Goal: Task Accomplishment & Management: Complete application form

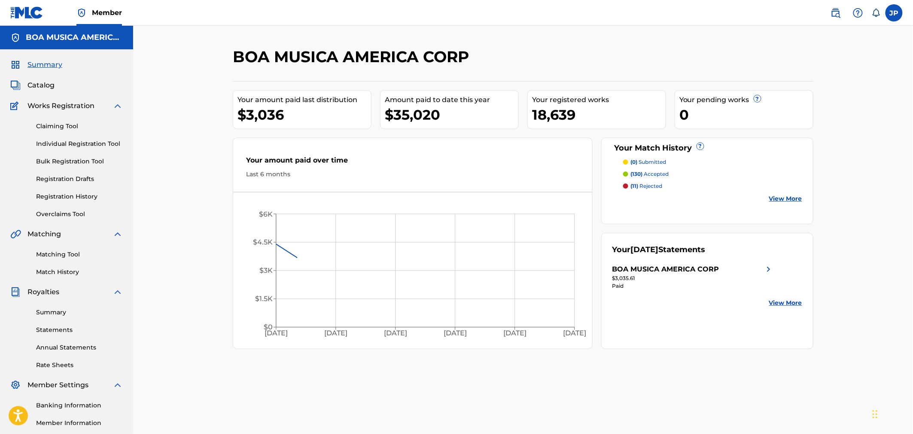
click at [64, 126] on link "Claiming Tool" at bounding box center [79, 126] width 87 height 9
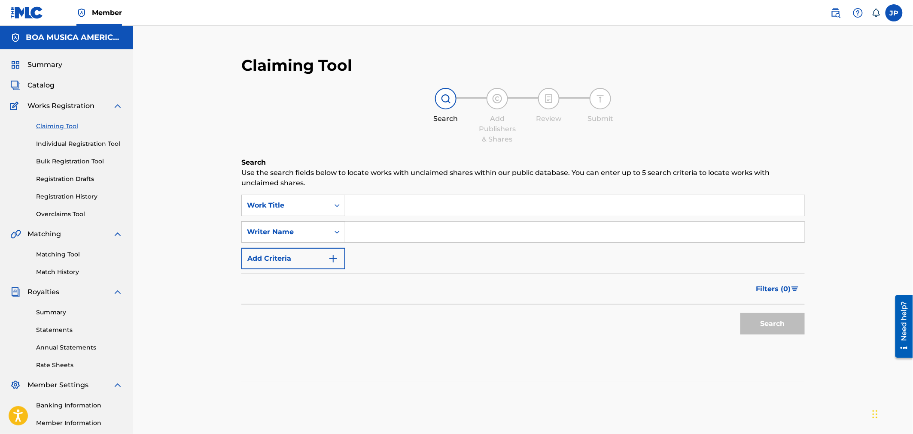
click at [396, 202] on input "Search Form" at bounding box center [574, 205] width 459 height 21
click at [386, 228] on input "Search Form" at bounding box center [574, 232] width 459 height 21
click at [740, 313] on button "Search" at bounding box center [772, 323] width 64 height 21
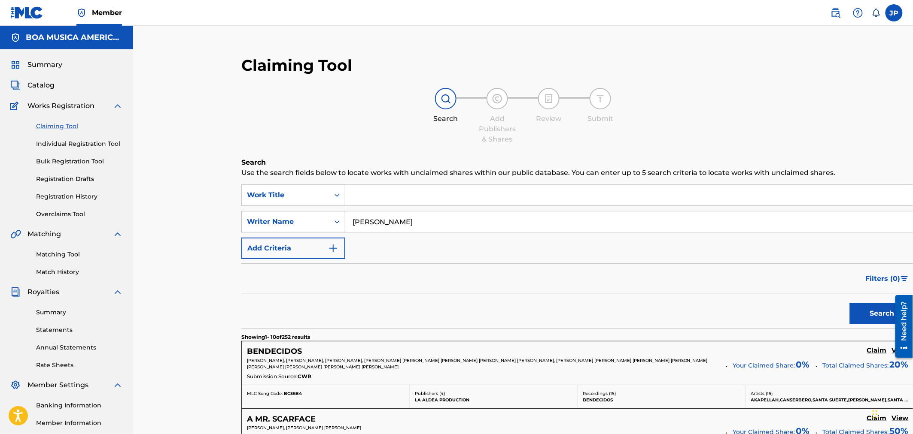
drag, startPoint x: 431, startPoint y: 228, endPoint x: 334, endPoint y: 228, distance: 97.0
click at [340, 228] on div "SearchWithCriteriac317e838-badd-4b8c-8c78-c7daac58165a Writer Name [PERSON_NAME]" at bounding box center [577, 221] width 673 height 21
paste input "[PERSON_NAME] [PERSON_NAME]"
type input "[PERSON_NAME] [PERSON_NAME]"
click at [850, 325] on button "Search" at bounding box center [882, 313] width 64 height 21
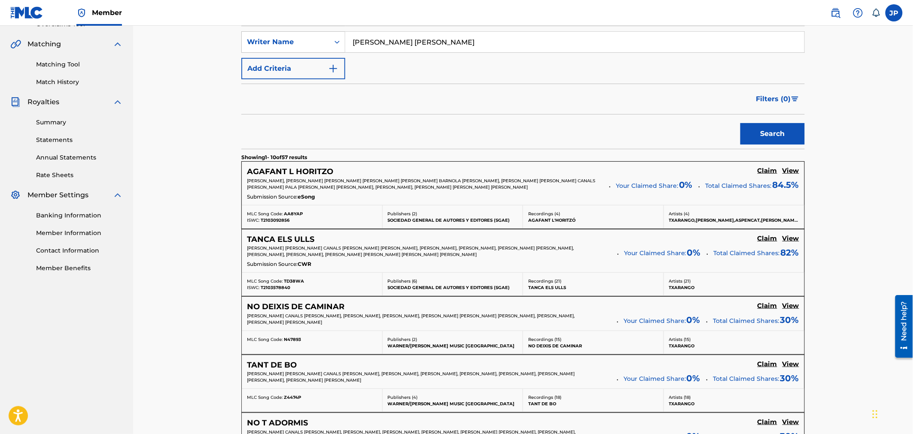
scroll to position [191, 0]
drag, startPoint x: 358, startPoint y: 167, endPoint x: 248, endPoint y: 165, distance: 110.3
click at [248, 165] on div "AGAFANT L HORITZO Claim View [PERSON_NAME], [PERSON_NAME] [PERSON_NAME] [PERSON…" at bounding box center [523, 182] width 562 height 43
copy h5 "AGAFANT L HORITZO"
drag, startPoint x: 332, startPoint y: 237, endPoint x: 245, endPoint y: 238, distance: 86.7
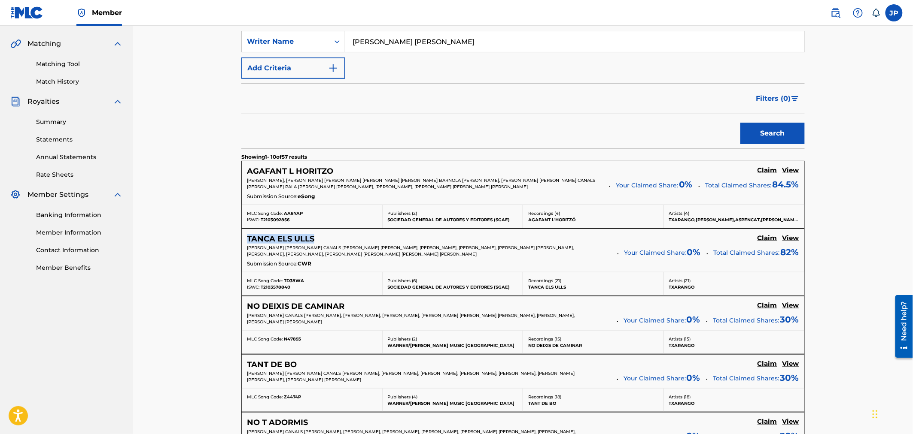
click at [245, 238] on div "TANCA ELS ULLS Claim View [PERSON_NAME] [PERSON_NAME] CANALS [PERSON_NAME] [PER…" at bounding box center [523, 250] width 562 height 43
copy h5 "TANCA ELS ULLS"
drag, startPoint x: 366, startPoint y: 301, endPoint x: 244, endPoint y: 299, distance: 121.9
click at [244, 299] on div "NO DEIXIS DE CAMINAR Claim View [PERSON_NAME] CANALS [PERSON_NAME], [PERSON_NAM…" at bounding box center [523, 314] width 562 height 34
copy h5 "NO DEIXIS DE CAMINAR"
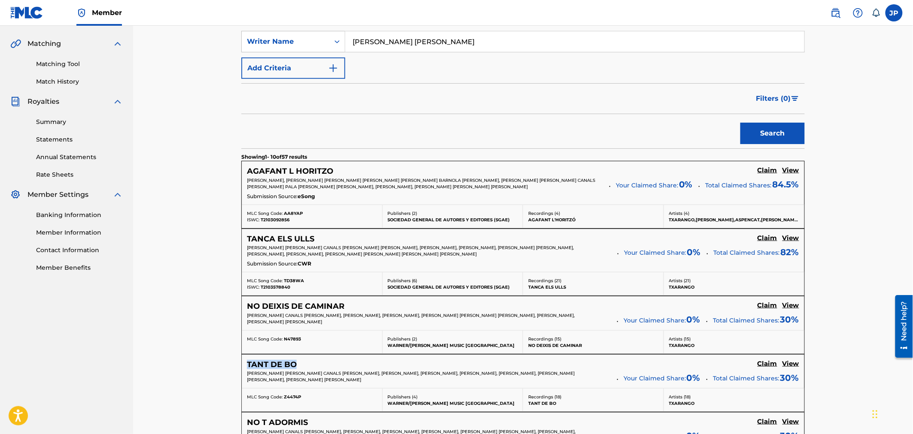
drag, startPoint x: 305, startPoint y: 359, endPoint x: 243, endPoint y: 361, distance: 62.3
click at [243, 361] on div "TANT DE [PERSON_NAME] View [PERSON_NAME] [PERSON_NAME] CANALS [PERSON_NAME], [P…" at bounding box center [523, 372] width 562 height 34
copy h5 "TANT DE BO"
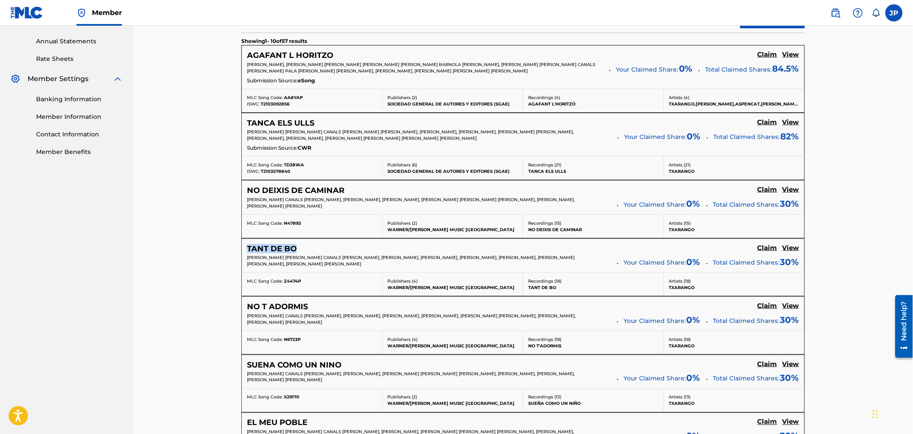
scroll to position [334, 0]
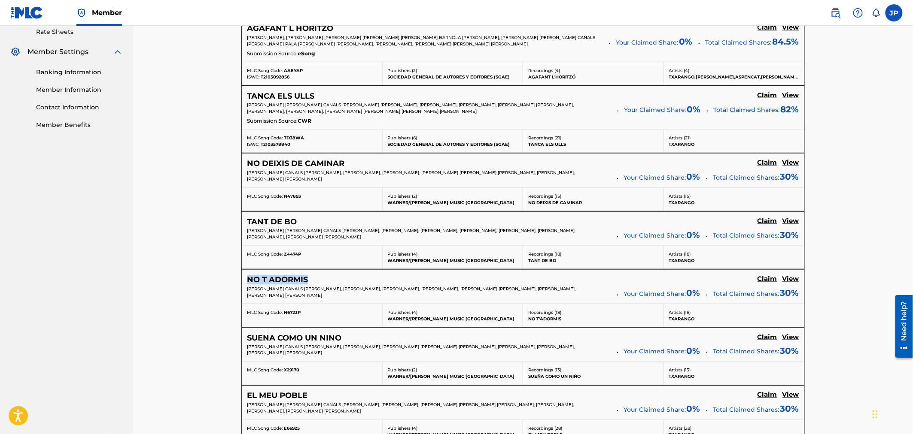
drag, startPoint x: 327, startPoint y: 278, endPoint x: 249, endPoint y: 274, distance: 77.4
click at [249, 274] on div "NO T ADORMIS Claim View [PERSON_NAME] CANALS [PERSON_NAME], [PERSON_NAME], [PER…" at bounding box center [523, 287] width 562 height 34
copy h5 "NO T ADORMIS"
drag, startPoint x: 307, startPoint y: 333, endPoint x: 248, endPoint y: 331, distance: 58.8
click at [248, 331] on div "SUENA COMO UN [PERSON_NAME] View [PERSON_NAME] CANALS [PERSON_NAME], [PERSON_NA…" at bounding box center [523, 345] width 562 height 34
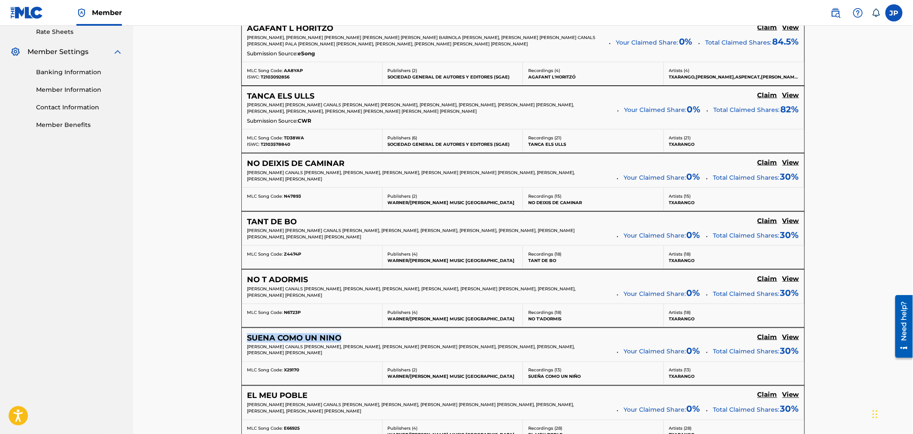
copy h5 "SUENA COMO UN NINO"
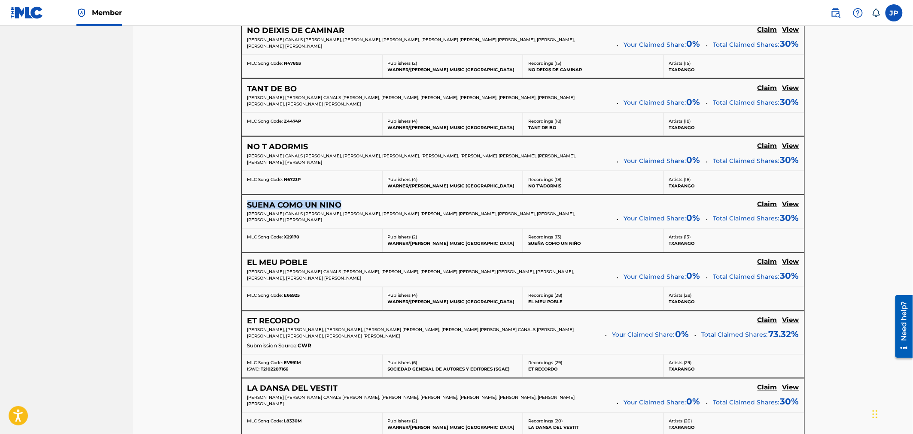
scroll to position [477, 0]
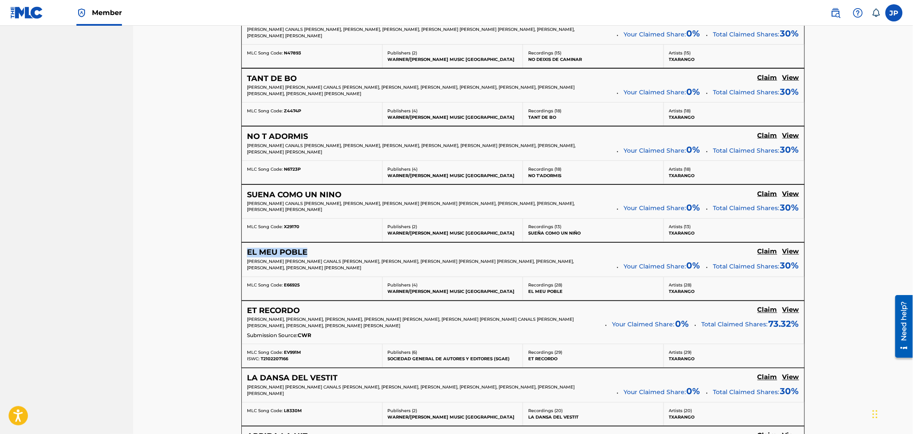
drag, startPoint x: 326, startPoint y: 252, endPoint x: 224, endPoint y: 255, distance: 102.7
click at [224, 255] on div "Claiming Tool Search Add Publishers & Shares Review Submit Search Use the searc…" at bounding box center [522, 75] width 601 height 1010
copy h5 "EL MEU POBLE"
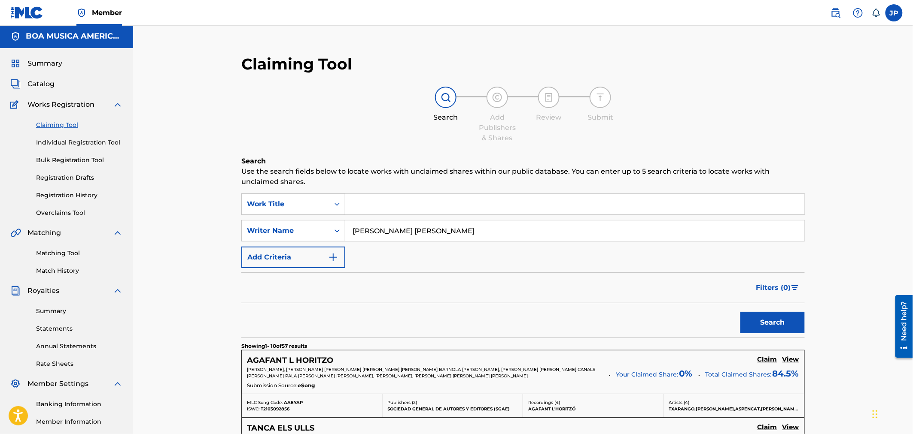
scroll to position [0, 0]
drag, startPoint x: 362, startPoint y: 173, endPoint x: 394, endPoint y: 173, distance: 32.2
click at [393, 173] on p "Use the search fields below to locate works with unclaimed shares within our pu…" at bounding box center [522, 178] width 563 height 21
drag, startPoint x: 460, startPoint y: 178, endPoint x: 395, endPoint y: 172, distance: 65.1
click at [395, 172] on p "Use the search fields below to locate works with unclaimed shares within our pu…" at bounding box center [522, 178] width 563 height 21
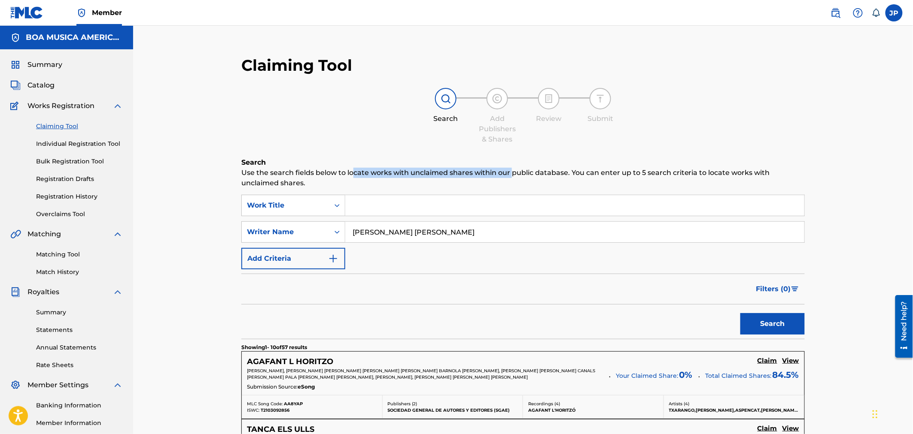
drag, startPoint x: 357, startPoint y: 168, endPoint x: 580, endPoint y: 177, distance: 222.5
click at [519, 177] on p "Use the search fields below to locate works with unclaimed shares within our pu…" at bounding box center [522, 178] width 563 height 21
drag, startPoint x: 557, startPoint y: 165, endPoint x: 461, endPoint y: 167, distance: 95.7
click at [464, 166] on h6 "Search" at bounding box center [522, 163] width 563 height 10
drag, startPoint x: 444, startPoint y: 171, endPoint x: 603, endPoint y: 177, distance: 158.5
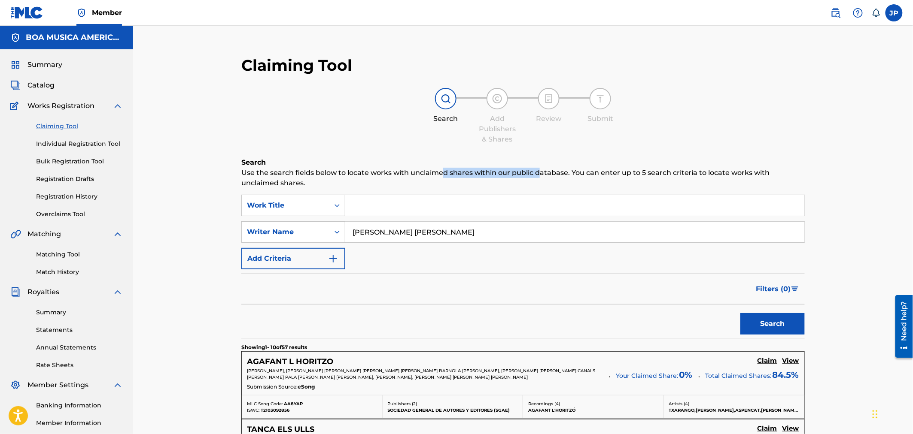
click at [543, 177] on p "Use the search fields below to locate works with unclaimed shares within our pu…" at bounding box center [522, 178] width 563 height 21
drag, startPoint x: 529, startPoint y: 167, endPoint x: 486, endPoint y: 170, distance: 43.1
click at [495, 170] on p "Use the search fields below to locate works with unclaimed shares within our pu…" at bounding box center [522, 178] width 563 height 21
drag, startPoint x: 409, startPoint y: 169, endPoint x: 580, endPoint y: 175, distance: 170.5
click at [550, 175] on p "Use the search fields below to locate works with unclaimed shares within our pu…" at bounding box center [522, 178] width 563 height 21
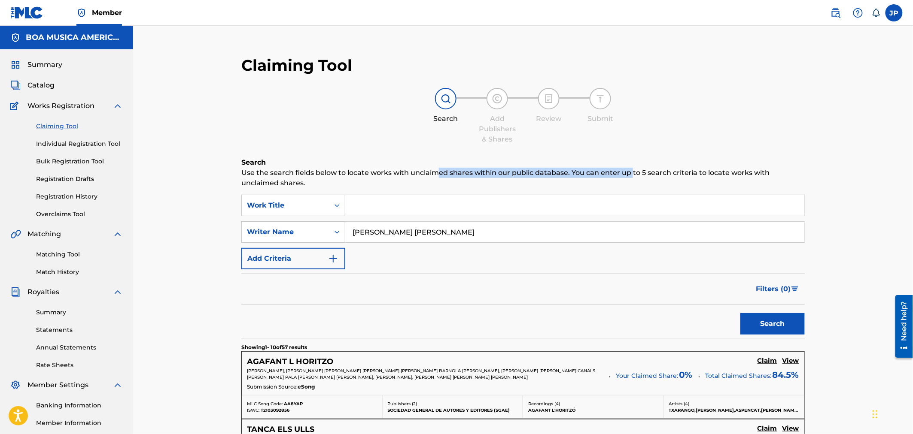
drag, startPoint x: 633, startPoint y: 175, endPoint x: 417, endPoint y: 168, distance: 216.0
click at [434, 169] on p "Use the search fields below to locate works with unclaimed shares within our pu…" at bounding box center [522, 178] width 563 height 21
drag, startPoint x: 492, startPoint y: 172, endPoint x: 658, endPoint y: 177, distance: 165.8
click at [614, 177] on div "Search Use the search fields below to locate works with unclaimed shares within…" at bounding box center [522, 173] width 563 height 31
drag, startPoint x: 631, startPoint y: 170, endPoint x: 568, endPoint y: 169, distance: 63.1
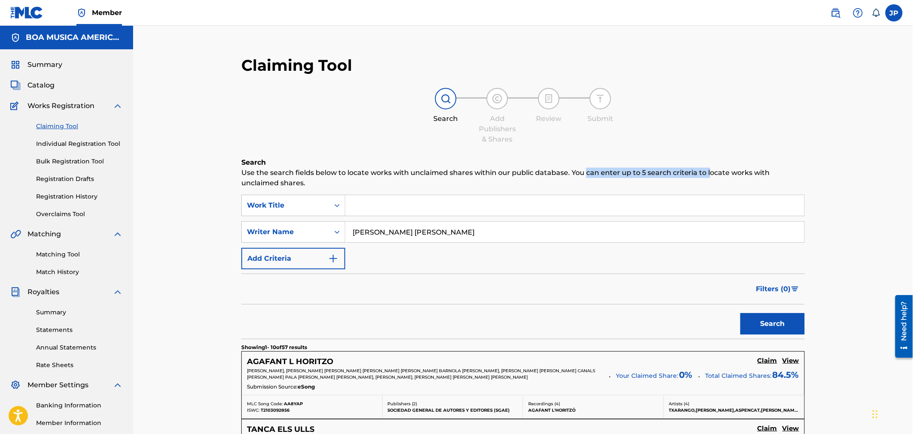
click at [580, 169] on p "Use the search fields below to locate works with unclaimed shares within our pu…" at bounding box center [522, 178] width 563 height 21
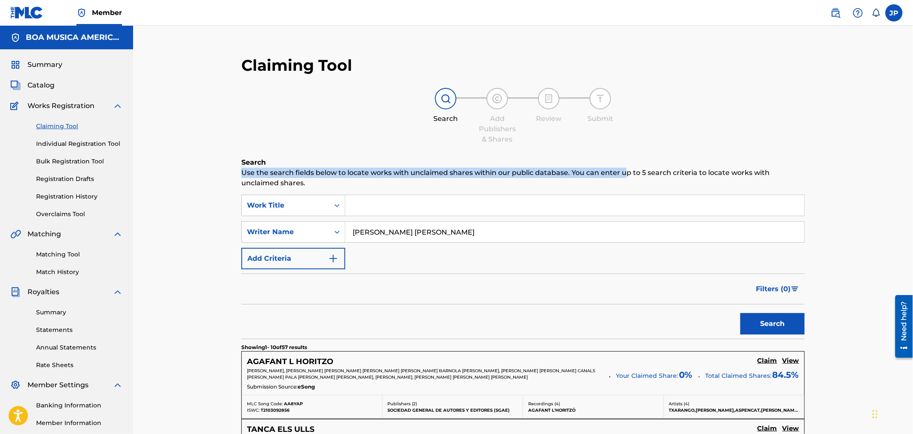
drag, startPoint x: 514, startPoint y: 163, endPoint x: 674, endPoint y: 172, distance: 160.3
click at [640, 171] on div "Search Use the search fields below to locate works with unclaimed shares within…" at bounding box center [522, 173] width 563 height 31
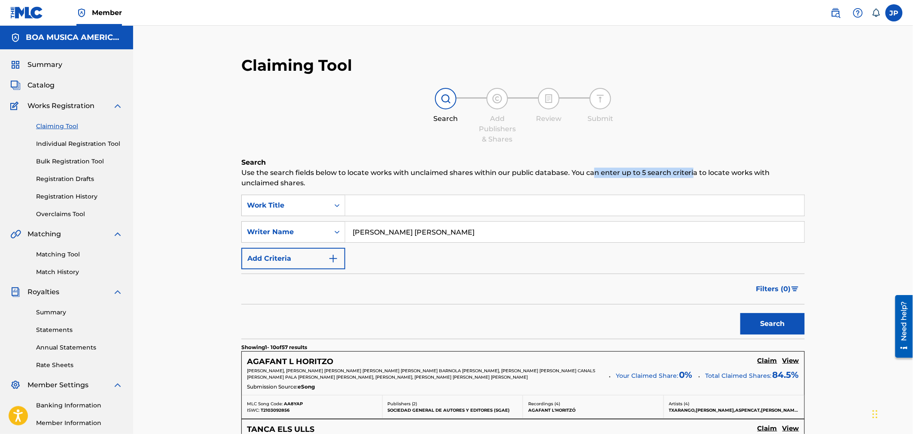
drag, startPoint x: 633, startPoint y: 170, endPoint x: 577, endPoint y: 170, distance: 56.2
click at [586, 170] on p "Use the search fields below to locate works with unclaimed shares within our pu…" at bounding box center [522, 178] width 563 height 21
drag, startPoint x: 569, startPoint y: 170, endPoint x: 698, endPoint y: 176, distance: 129.4
click at [652, 176] on p "Use the search fields below to locate works with unclaimed shares within our pu…" at bounding box center [522, 178] width 563 height 21
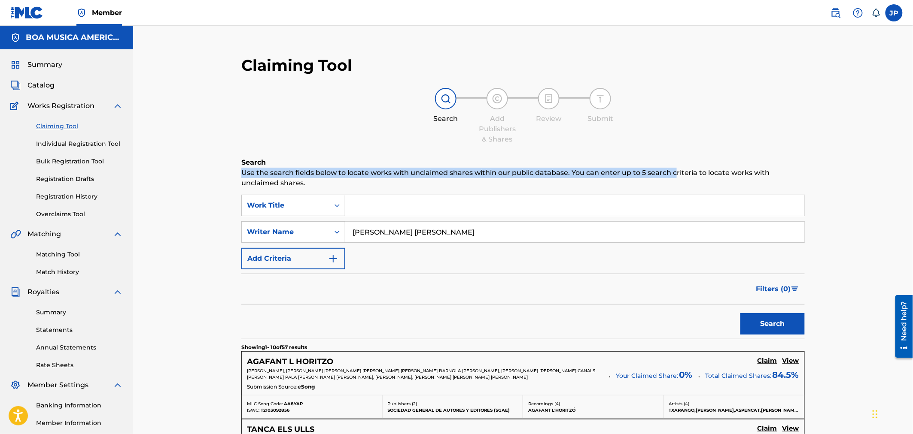
drag, startPoint x: 618, startPoint y: 168, endPoint x: 407, endPoint y: 181, distance: 212.0
click at [559, 164] on div "Search Use the search fields below to locate works with unclaimed shares within…" at bounding box center [522, 173] width 563 height 31
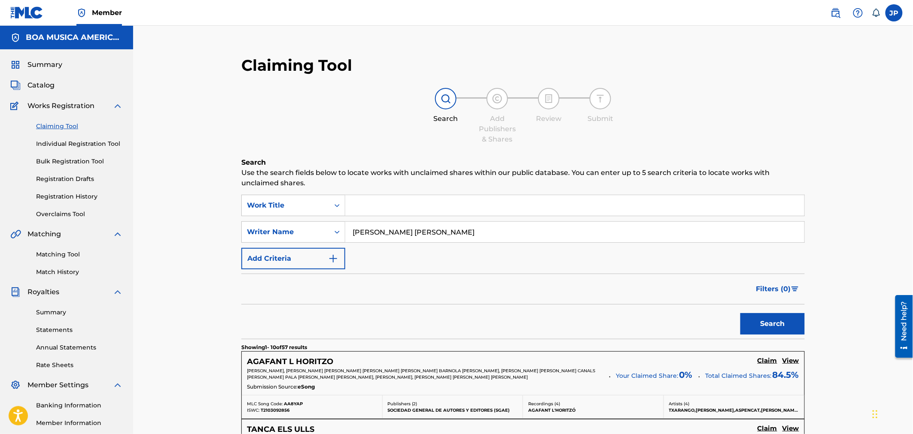
click at [447, 206] on input "Search Form" at bounding box center [574, 205] width 459 height 21
paste input "MAZAS Y CATAPULTAS"
type input "MAZAS Y CATAPULTAS"
drag, startPoint x: 492, startPoint y: 230, endPoint x: 332, endPoint y: 232, distance: 160.6
click at [344, 228] on div "SearchWithCriteriac317e838-badd-4b8c-8c78-c7daac58165a Writer Name [PERSON_NAME…" at bounding box center [522, 232] width 563 height 21
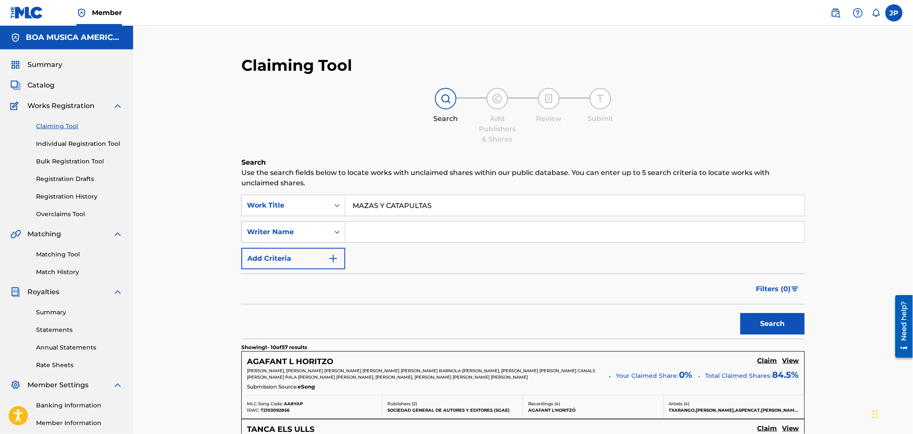
click at [740, 313] on button "Search" at bounding box center [772, 323] width 64 height 21
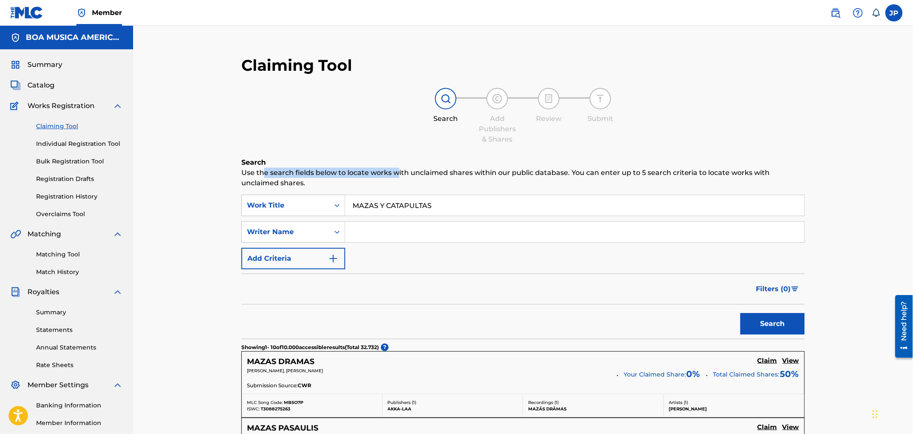
drag, startPoint x: 312, startPoint y: 168, endPoint x: 435, endPoint y: 168, distance: 122.8
click at [418, 168] on p "Use the search fields below to locate works with unclaimed shares within our pu…" at bounding box center [522, 178] width 563 height 21
drag, startPoint x: 507, startPoint y: 170, endPoint x: 437, endPoint y: 172, distance: 70.4
click at [437, 172] on p "Use the search fields below to locate works with unclaimed shares within our pu…" at bounding box center [522, 178] width 563 height 21
drag, startPoint x: 519, startPoint y: 169, endPoint x: 572, endPoint y: 167, distance: 53.3
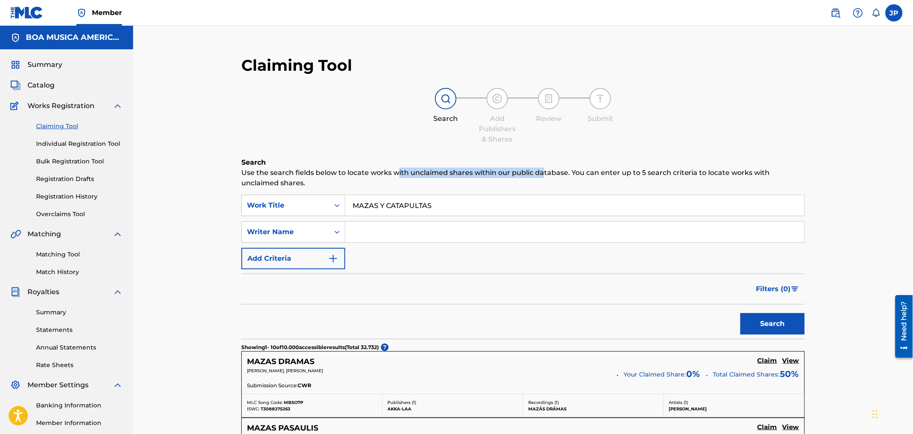
click at [559, 169] on p "Use the search fields below to locate works with unclaimed shares within our pu…" at bounding box center [522, 178] width 563 height 21
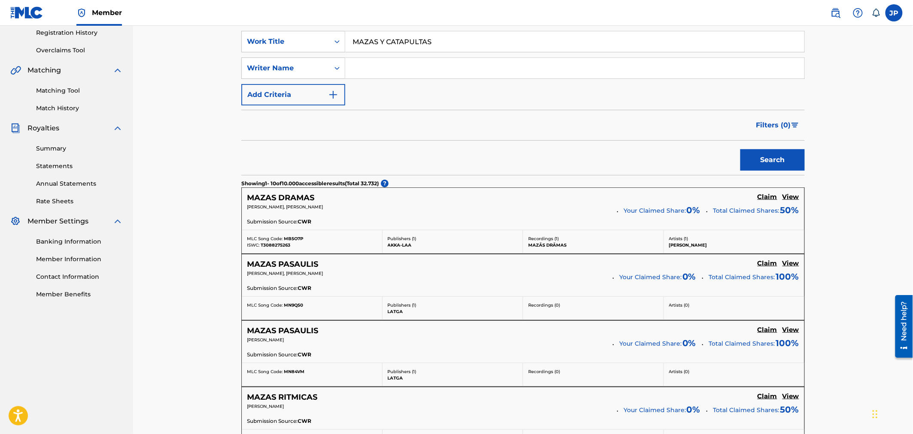
scroll to position [95, 0]
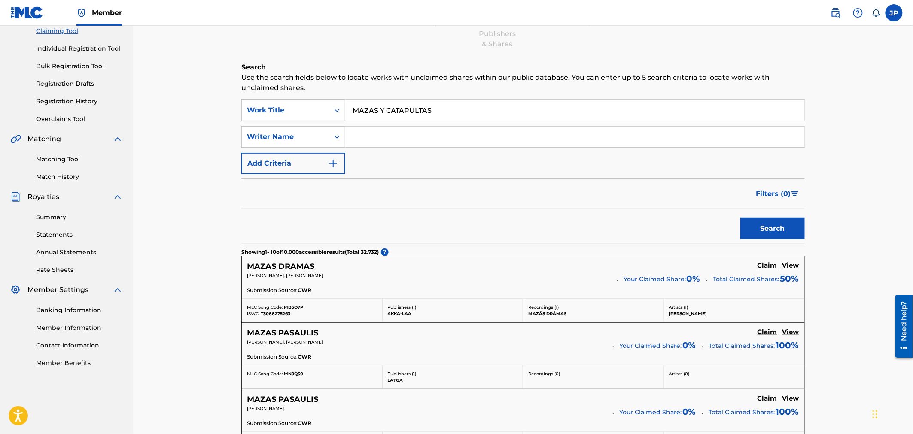
drag, startPoint x: 297, startPoint y: 100, endPoint x: 288, endPoint y: 97, distance: 9.2
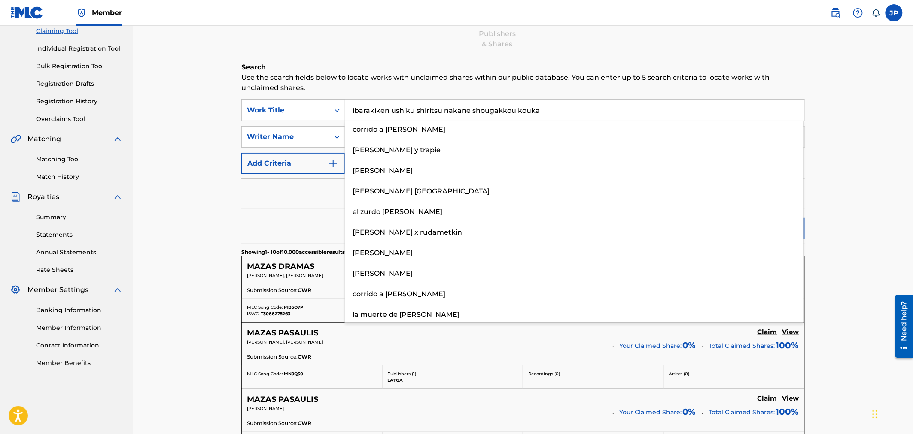
drag, startPoint x: 568, startPoint y: 110, endPoint x: 178, endPoint y: 112, distance: 389.8
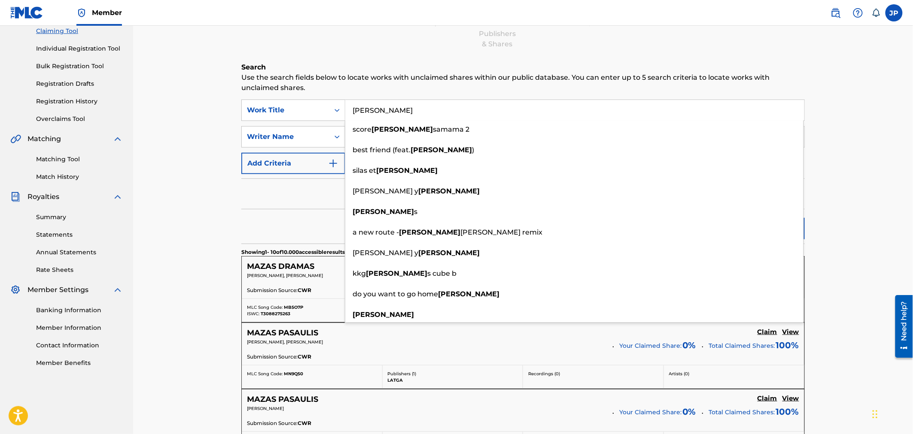
click at [410, 108] on input "[PERSON_NAME]" at bounding box center [574, 110] width 459 height 21
drag, startPoint x: 355, startPoint y: 109, endPoint x: 381, endPoint y: 112, distance: 26.0
click at [381, 112] on input "[PERSON_NAME]" at bounding box center [574, 110] width 459 height 21
click at [384, 112] on input "[PERSON_NAME]" at bounding box center [574, 110] width 459 height 21
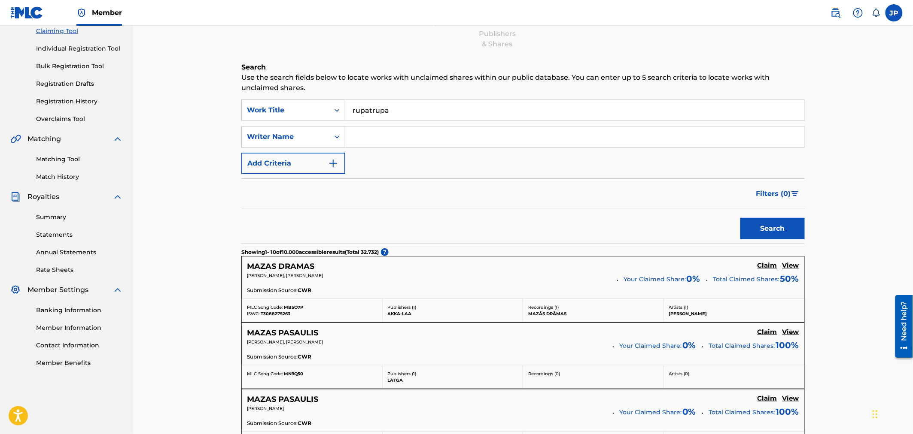
click at [740, 218] on button "Search" at bounding box center [772, 228] width 64 height 21
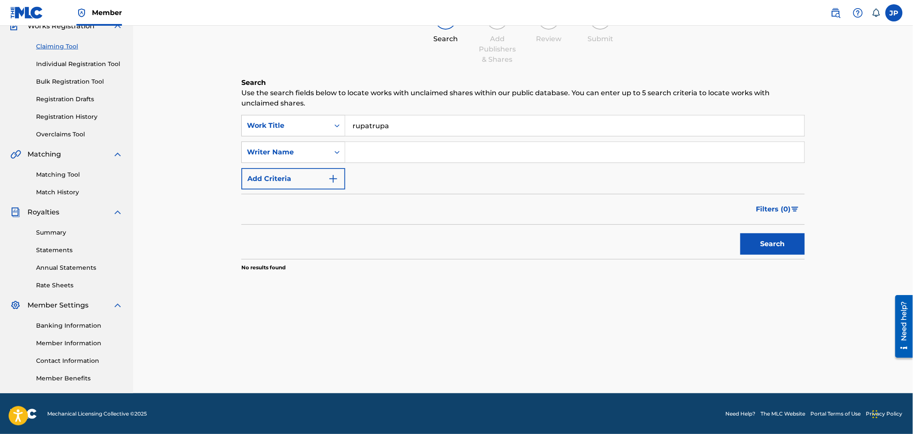
drag, startPoint x: 421, startPoint y: 127, endPoint x: 248, endPoint y: 123, distance: 173.0
click at [252, 114] on div "Search Use the search fields below to locate works with unclaimed shares within…" at bounding box center [522, 196] width 563 height 237
drag, startPoint x: 511, startPoint y: 124, endPoint x: 220, endPoint y: 139, distance: 291.4
click at [221, 139] on div "Claiming Tool Search Add Publishers & Shares Review Submit Search Use the searc…" at bounding box center [523, 170] width 780 height 448
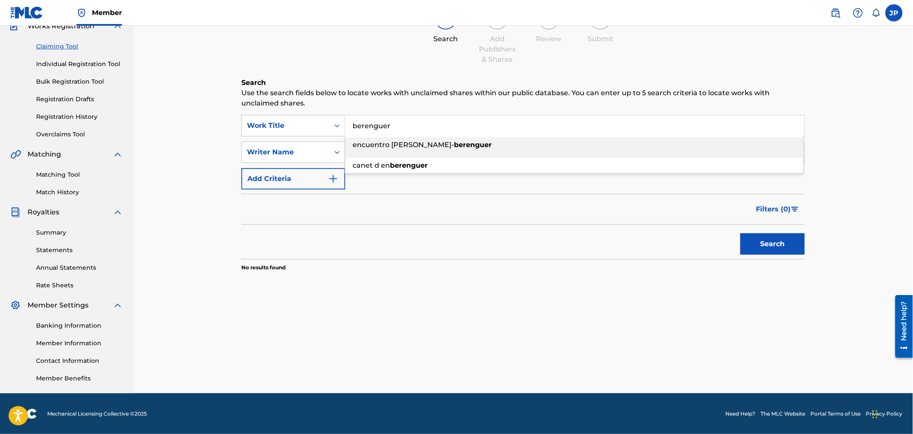
click at [352, 127] on input "berenguer" at bounding box center [574, 125] width 459 height 21
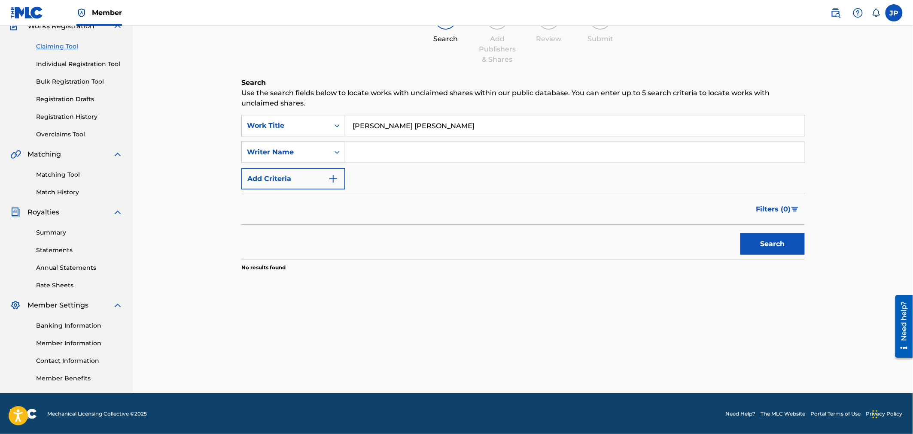
type input "[PERSON_NAME] [PERSON_NAME]"
click at [740, 234] on button "Search" at bounding box center [772, 244] width 64 height 21
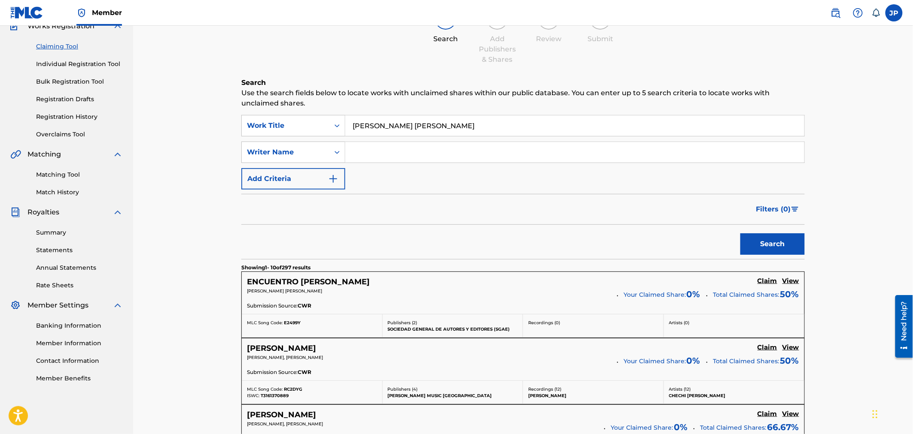
drag, startPoint x: 467, startPoint y: 130, endPoint x: 343, endPoint y: 144, distance: 125.3
click at [440, 144] on input "Search Form" at bounding box center [574, 152] width 459 height 21
paste input "[PERSON_NAME] [PERSON_NAME]"
click at [775, 236] on button "Search" at bounding box center [772, 244] width 64 height 21
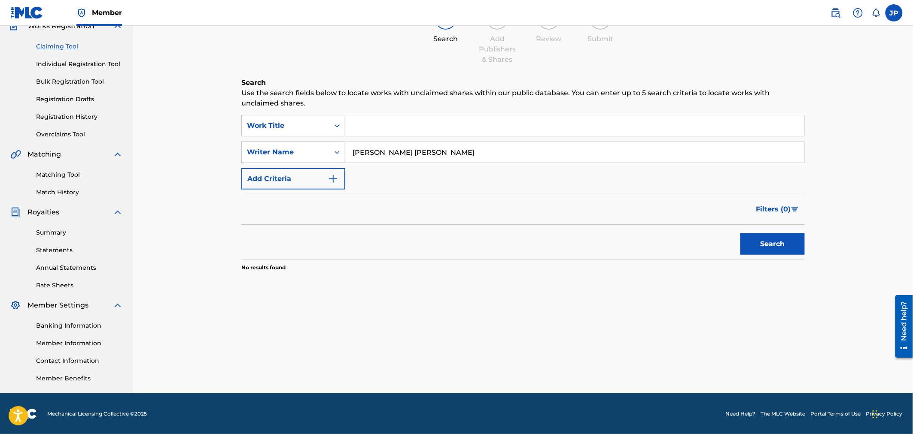
click at [390, 153] on input "[PERSON_NAME] [PERSON_NAME]" at bounding box center [574, 152] width 459 height 21
click at [770, 245] on button "Search" at bounding box center [772, 244] width 64 height 21
drag, startPoint x: 413, startPoint y: 152, endPoint x: 320, endPoint y: 147, distance: 93.7
click at [321, 147] on div "SearchWithCriteriac317e838-badd-4b8c-8c78-c7daac58165a Writer Name [PERSON_NAME…" at bounding box center [522, 152] width 563 height 21
click at [748, 245] on button "Search" at bounding box center [772, 244] width 64 height 21
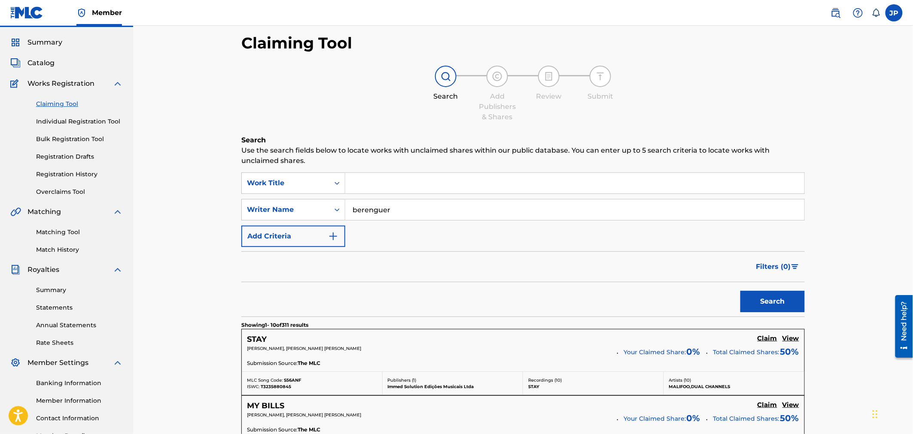
scroll to position [0, 0]
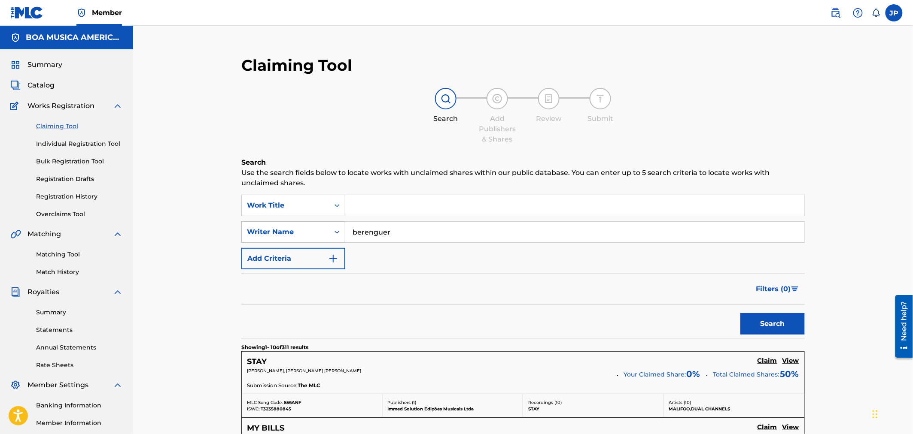
drag, startPoint x: 354, startPoint y: 227, endPoint x: 311, endPoint y: 227, distance: 43.4
click at [314, 227] on div "SearchWithCriteriac317e838-badd-4b8c-8c78-c7daac58165a Writer Name [PERSON_NAME]" at bounding box center [522, 232] width 563 height 21
paste input "[PERSON_NAME] [PERSON_NAME]"
click at [372, 232] on input "[PERSON_NAME] [PERSON_NAME]" at bounding box center [574, 232] width 459 height 21
type input "[PERSON_NAME] [PERSON_NAME]"
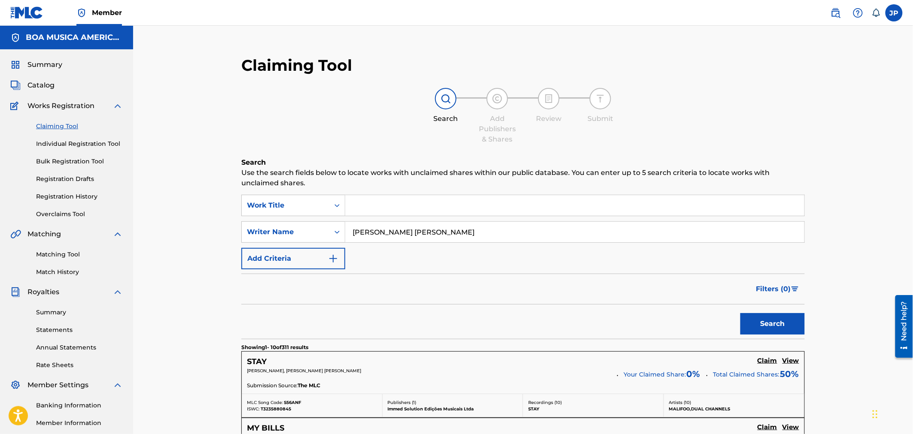
click at [770, 327] on button "Search" at bounding box center [772, 323] width 64 height 21
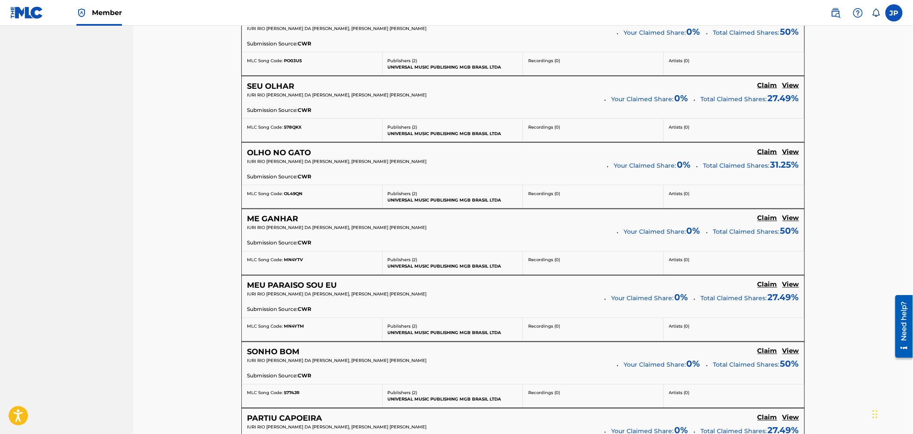
scroll to position [477, 0]
drag, startPoint x: 350, startPoint y: 286, endPoint x: 246, endPoint y: 287, distance: 103.9
click at [246, 287] on div "MEU PARAISO SOU EU Claim View IURI RIO [PERSON_NAME] DA [PERSON_NAME], [PERSON_…" at bounding box center [523, 297] width 562 height 42
copy h5 "MEU PARAISO SOU EU"
click at [791, 287] on h5 "View" at bounding box center [790, 285] width 17 height 8
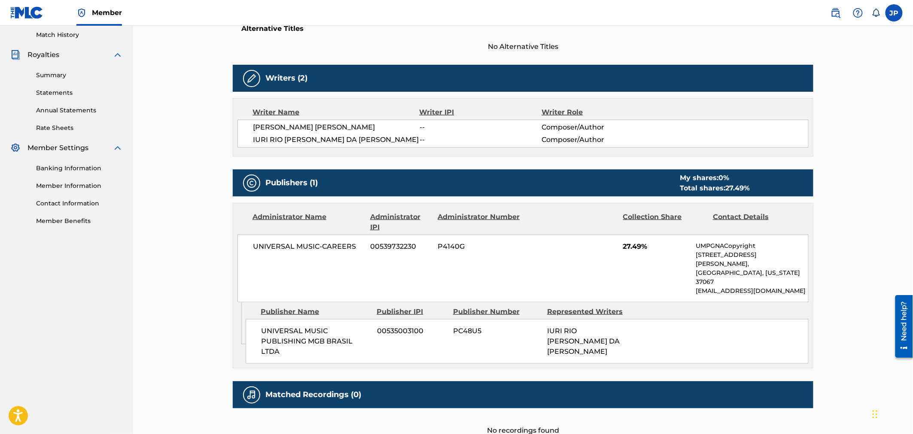
scroll to position [238, 0]
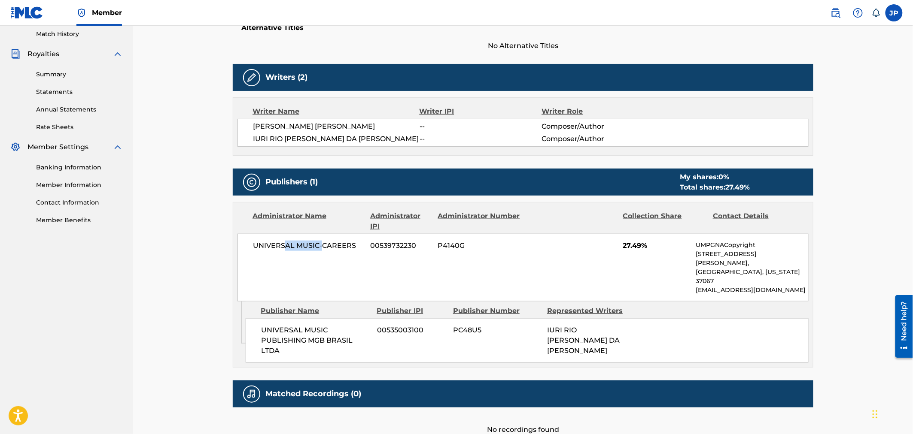
click at [322, 247] on span "UNIVERSAL MUSIC-CAREERS" at bounding box center [308, 246] width 111 height 10
drag, startPoint x: 325, startPoint y: 316, endPoint x: 299, endPoint y: 306, distance: 27.6
click at [299, 319] on div "UNIVERSAL MUSIC PUBLISHING MGB BRASIL LTDA 00535003100 PC48U5 IURI RIO [PERSON_…" at bounding box center [527, 341] width 563 height 45
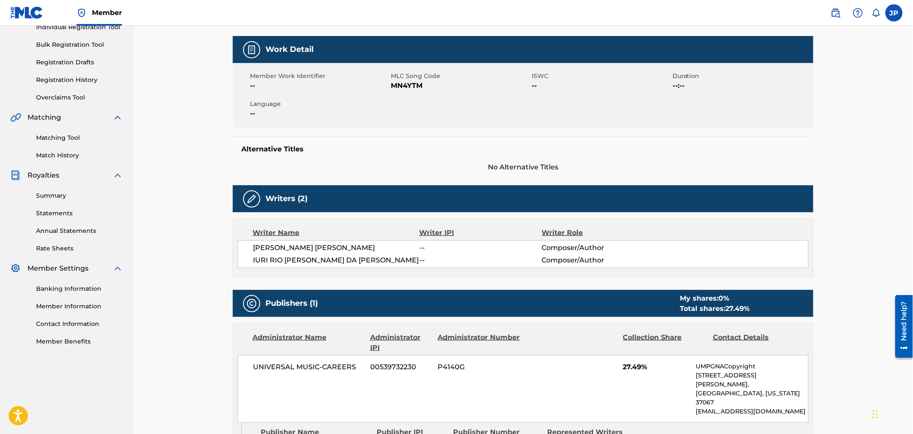
scroll to position [48, 0]
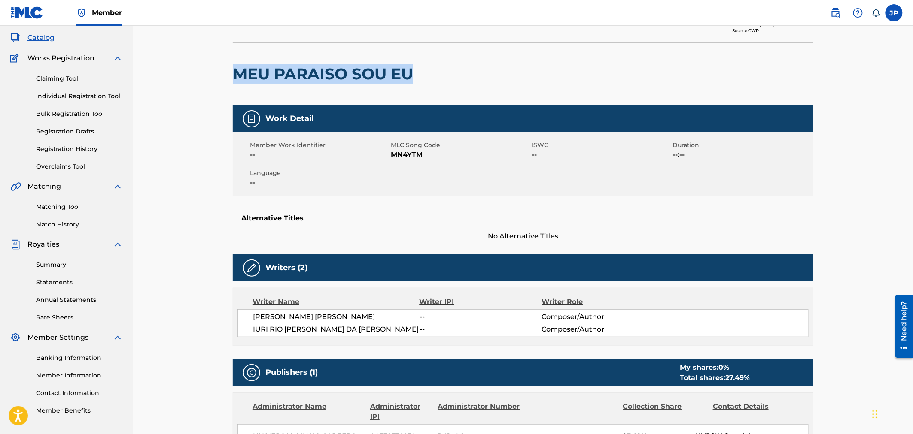
drag, startPoint x: 234, startPoint y: 70, endPoint x: 413, endPoint y: 73, distance: 178.2
click at [413, 73] on h2 "MEU PARAISO SOU EU" at bounding box center [325, 73] width 185 height 19
copy h2 "MEU PARAISO SOU EU"
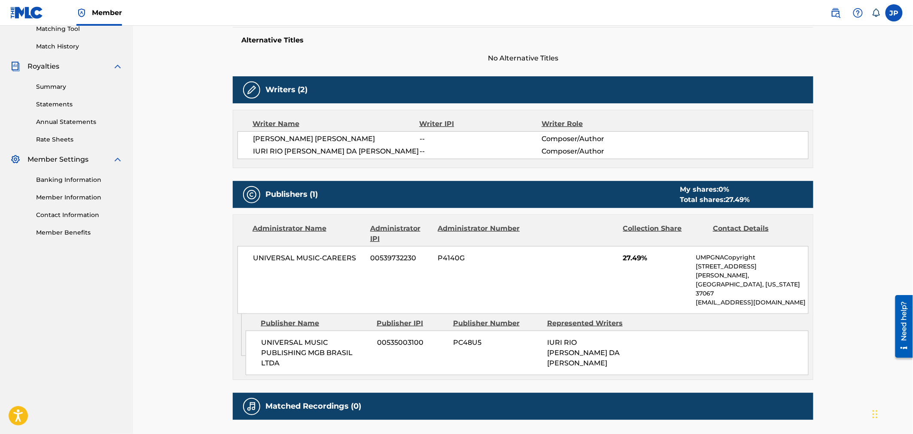
scroll to position [286, 0]
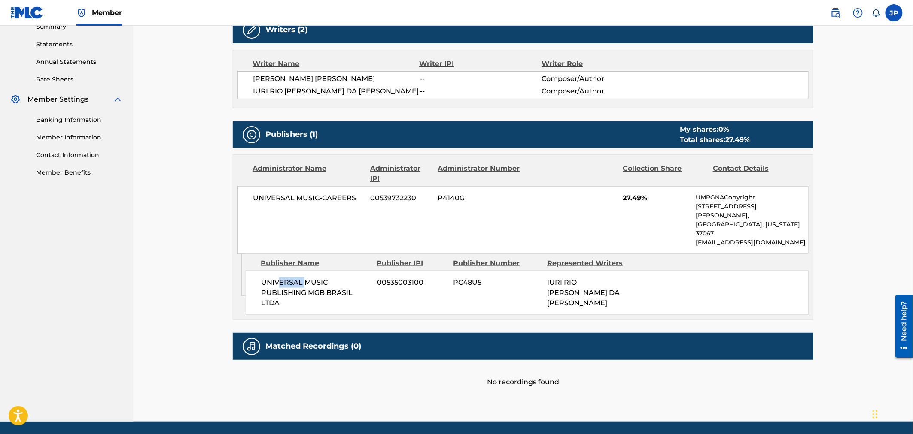
drag, startPoint x: 281, startPoint y: 263, endPoint x: 333, endPoint y: 276, distance: 53.8
click at [312, 278] on span "UNIVERSAL MUSIC PUBLISHING MGB BRASIL LTDA" at bounding box center [315, 293] width 109 height 31
drag, startPoint x: 329, startPoint y: 274, endPoint x: 281, endPoint y: 269, distance: 48.4
click at [291, 278] on span "UNIVERSAL MUSIC PUBLISHING MGB BRASIL LTDA" at bounding box center [315, 293] width 109 height 31
drag, startPoint x: 272, startPoint y: 262, endPoint x: 372, endPoint y: 280, distance: 101.6
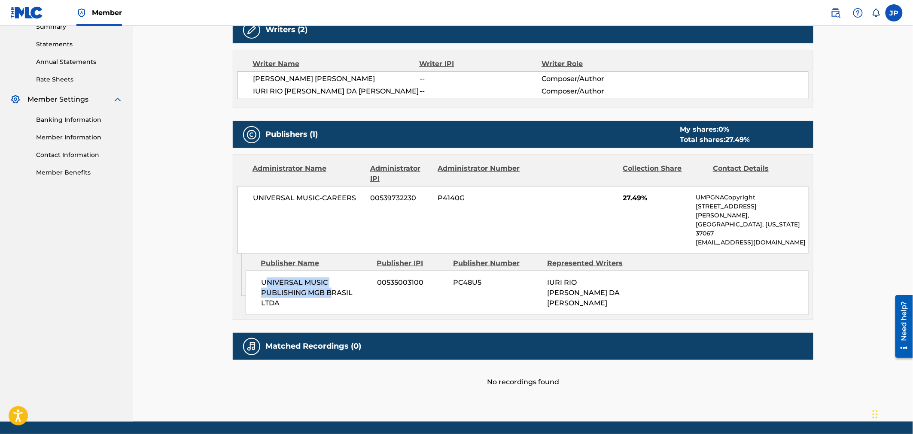
click at [351, 278] on span "UNIVERSAL MUSIC PUBLISHING MGB BRASIL LTDA" at bounding box center [315, 293] width 109 height 31
drag, startPoint x: 564, startPoint y: 276, endPoint x: 517, endPoint y: 267, distance: 47.2
click at [521, 271] on div "UNIVERSAL MUSIC PUBLISHING MGB BRASIL LTDA 00535003100 PC48U5 IURI RIO [PERSON_…" at bounding box center [527, 293] width 563 height 45
drag, startPoint x: 272, startPoint y: 193, endPoint x: 493, endPoint y: 200, distance: 221.2
click at [410, 187] on div "UNIVERSAL MUSIC-CAREERS 00539732230 P4140G 27.49% UMPGNACopyright [STREET_ADDRE…" at bounding box center [522, 220] width 571 height 68
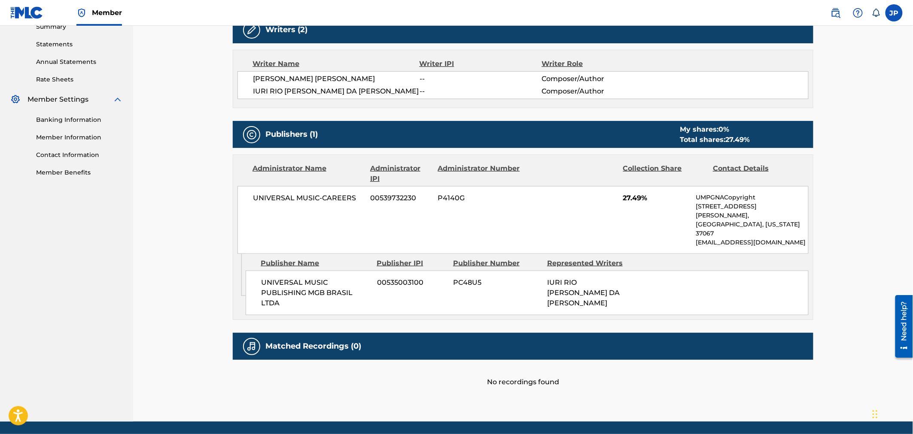
drag, startPoint x: 654, startPoint y: 206, endPoint x: 585, endPoint y: 198, distance: 69.5
click at [603, 201] on div "UNIVERSAL MUSIC-CAREERS 00539732230 P4140G 27.49% UMPGNACopyright [STREET_ADDRE…" at bounding box center [522, 220] width 571 height 68
drag, startPoint x: 523, startPoint y: 367, endPoint x: 580, endPoint y: 376, distance: 57.7
click at [546, 371] on div "< Back to results Claim shares on this work Last Edited: [DATE] Source: CWR MEU…" at bounding box center [523, 91] width 580 height 661
click at [498, 364] on div "No recordings found" at bounding box center [523, 373] width 580 height 27
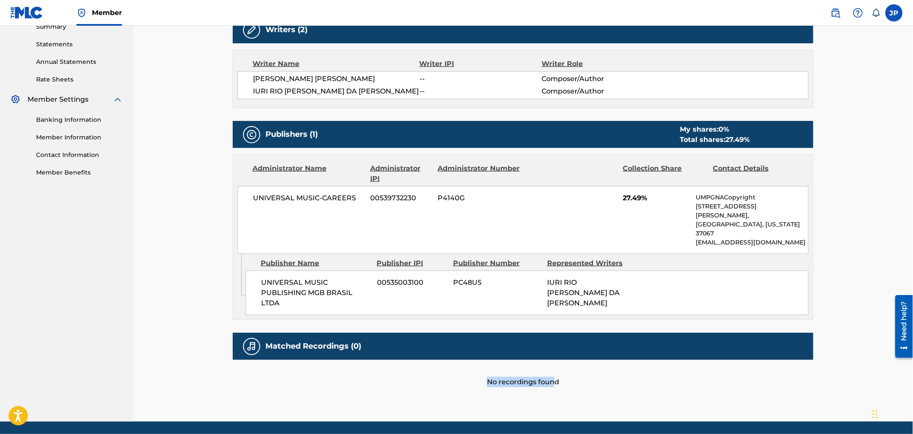
drag, startPoint x: 507, startPoint y: 364, endPoint x: 577, endPoint y: 362, distance: 70.4
click at [560, 364] on div "No recordings found" at bounding box center [523, 373] width 580 height 27
drag, startPoint x: 551, startPoint y: 264, endPoint x: 577, endPoint y: 278, distance: 28.8
click at [577, 278] on div "UNIVERSAL MUSIC PUBLISHING MGB BRASIL LTDA 00535003100 PC48U5 IURI RIO [PERSON_…" at bounding box center [527, 293] width 563 height 45
click at [597, 278] on div "IURI RIO [PERSON_NAME] DA [PERSON_NAME]" at bounding box center [591, 293] width 88 height 31
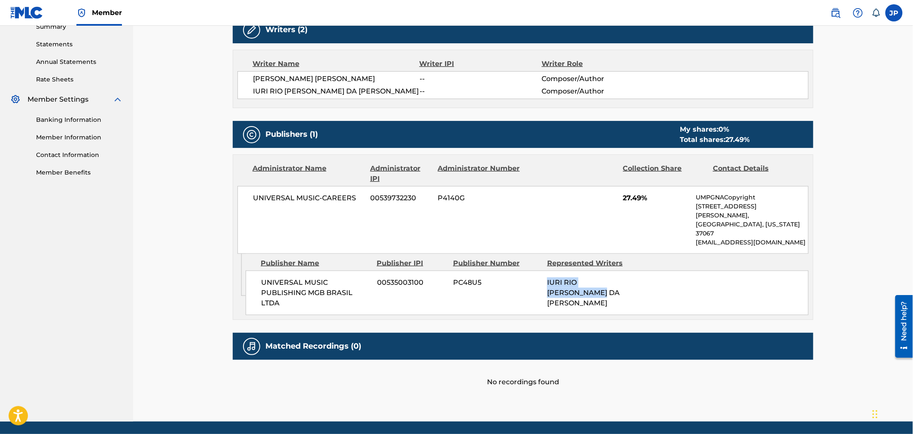
drag, startPoint x: 573, startPoint y: 277, endPoint x: 547, endPoint y: 262, distance: 29.8
click at [547, 278] on div "IURI RIO [PERSON_NAME] DA [PERSON_NAME]" at bounding box center [591, 293] width 88 height 31
click at [576, 278] on div "IURI RIO [PERSON_NAME] DA [PERSON_NAME]" at bounding box center [591, 293] width 88 height 31
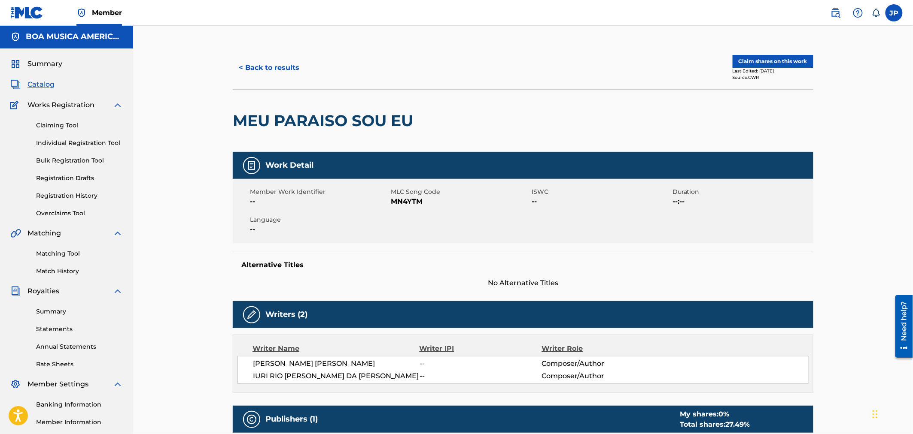
scroll to position [0, 0]
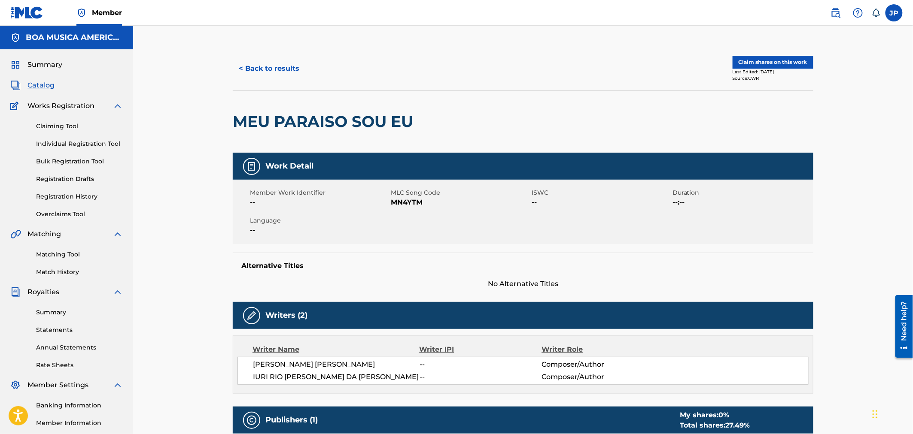
click at [270, 70] on button "< Back to results" at bounding box center [269, 68] width 73 height 21
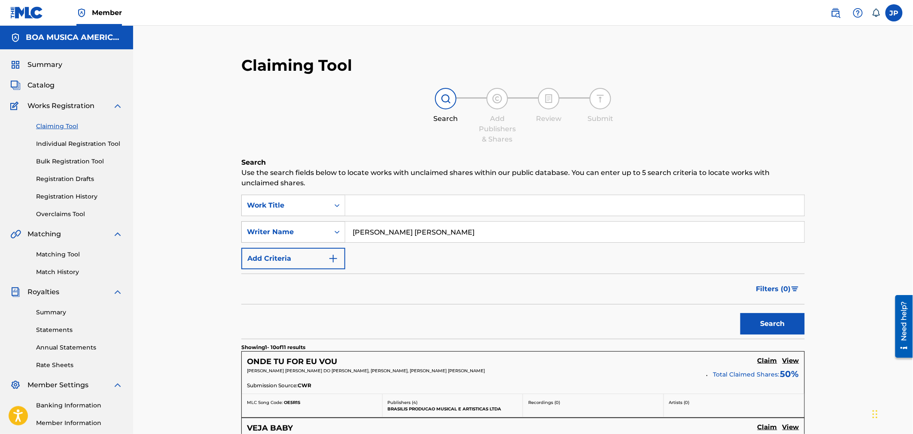
drag, startPoint x: 447, startPoint y: 231, endPoint x: 322, endPoint y: 224, distance: 125.1
click at [295, 222] on div "SearchWithCriteriac317e838-badd-4b8c-8c78-c7daac58165a Writer Name [PERSON_NAME…" at bounding box center [522, 232] width 563 height 21
paste input "[PERSON_NAME]"
drag, startPoint x: 371, startPoint y: 232, endPoint x: 292, endPoint y: 222, distance: 79.7
click at [292, 222] on div "SearchWithCriteriac317e838-badd-4b8c-8c78-c7daac58165a Writer Name [PERSON_NAME]" at bounding box center [522, 232] width 563 height 21
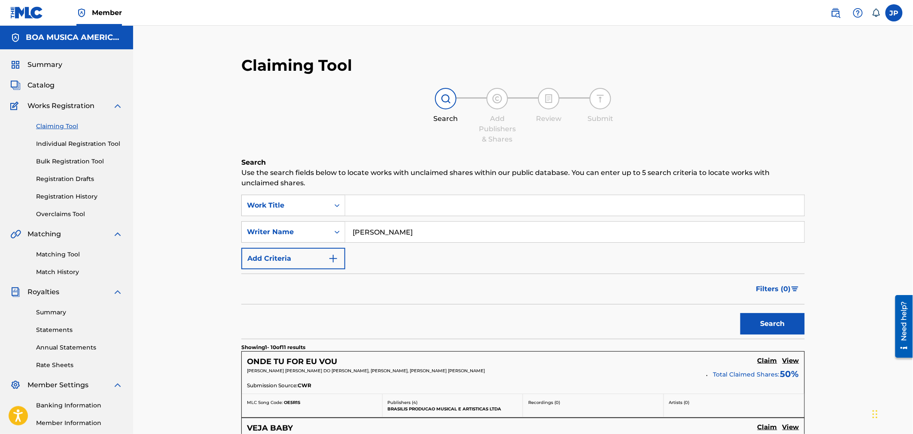
type input "[PERSON_NAME]"
click at [774, 328] on button "Search" at bounding box center [772, 323] width 64 height 21
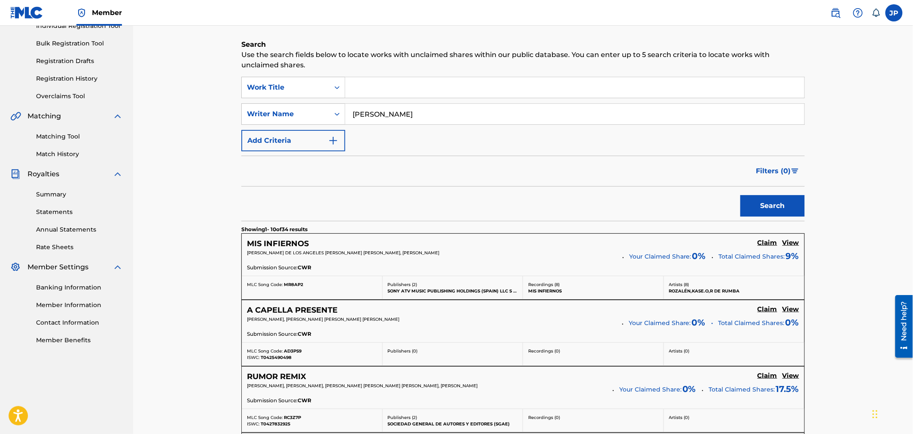
scroll to position [143, 0]
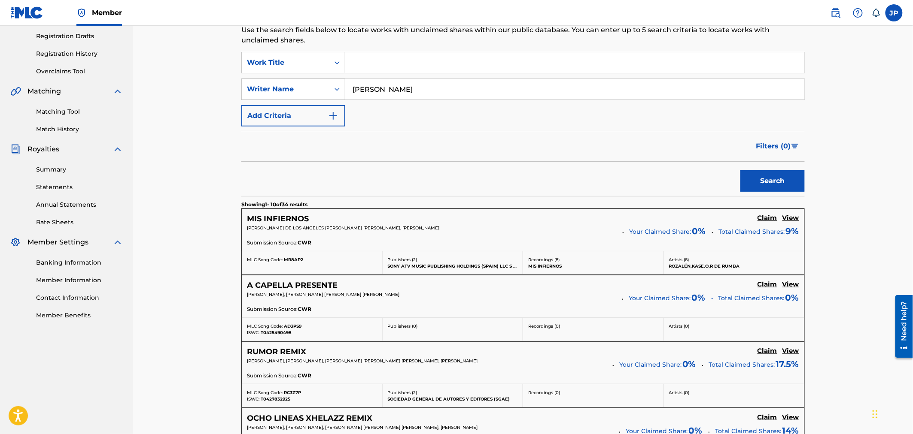
drag, startPoint x: 800, startPoint y: 218, endPoint x: 793, endPoint y: 218, distance: 7.3
click at [800, 218] on div "MIS INFIERNOS Claim View [PERSON_NAME] DE [GEOGRAPHIC_DATA] ROZALEN [PERSON_NAM…" at bounding box center [523, 230] width 562 height 42
click at [792, 218] on h5 "View" at bounding box center [790, 218] width 17 height 8
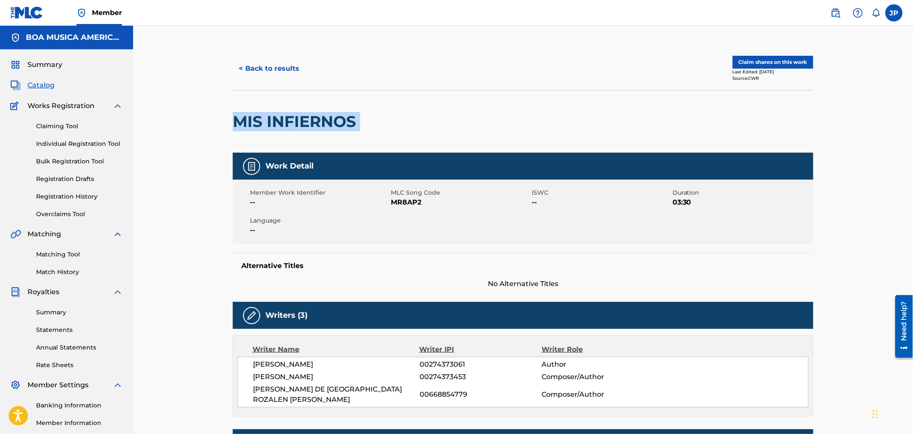
drag, startPoint x: 242, startPoint y: 124, endPoint x: 364, endPoint y: 121, distance: 121.5
click at [364, 121] on div "MIS INFIERNOS" at bounding box center [523, 121] width 580 height 63
copy div "MIS INFIERNOS"
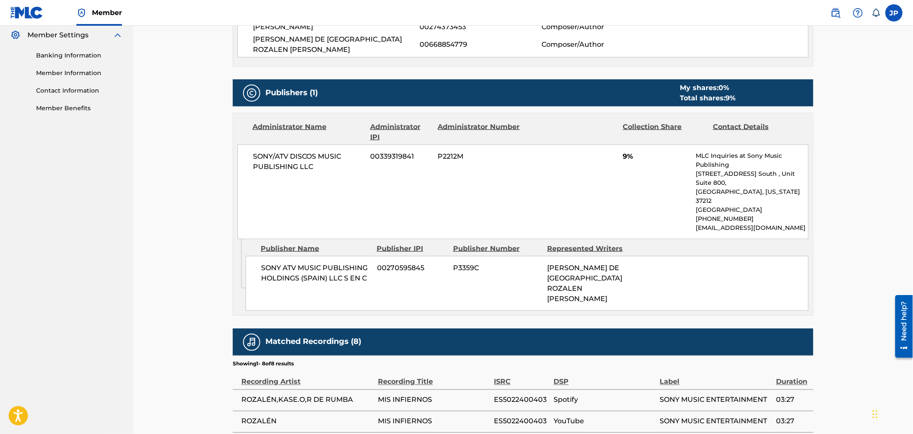
scroll to position [334, 0]
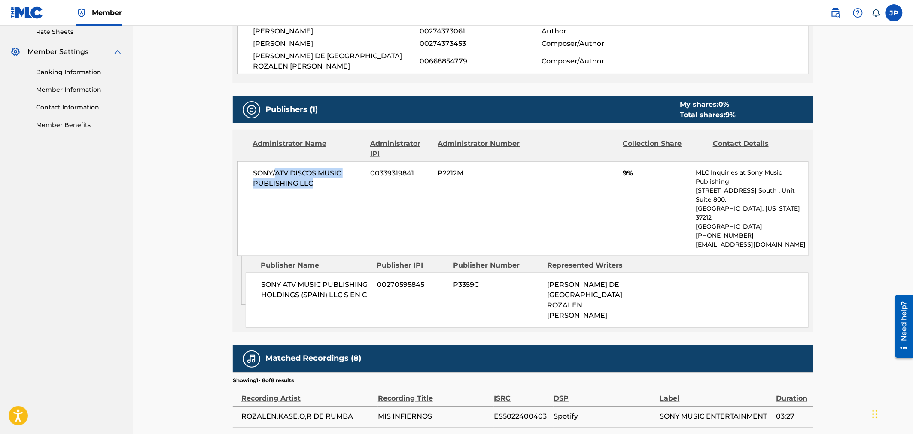
drag, startPoint x: 276, startPoint y: 161, endPoint x: 437, endPoint y: 174, distance: 160.6
click at [374, 171] on div "SONY/ATV DISCOS MUSIC PUBLISHING LLC 00339319841 P2212M 9% MLC Inquiries at Son…" at bounding box center [522, 208] width 571 height 95
drag, startPoint x: 420, startPoint y: 162, endPoint x: 373, endPoint y: 161, distance: 47.2
click at [374, 161] on div "SONY/ATV DISCOS MUSIC PUBLISHING LLC 00339319841 P2212M 9% MLC Inquiries at Son…" at bounding box center [522, 208] width 571 height 95
drag, startPoint x: 299, startPoint y: 169, endPoint x: 316, endPoint y: 177, distance: 18.8
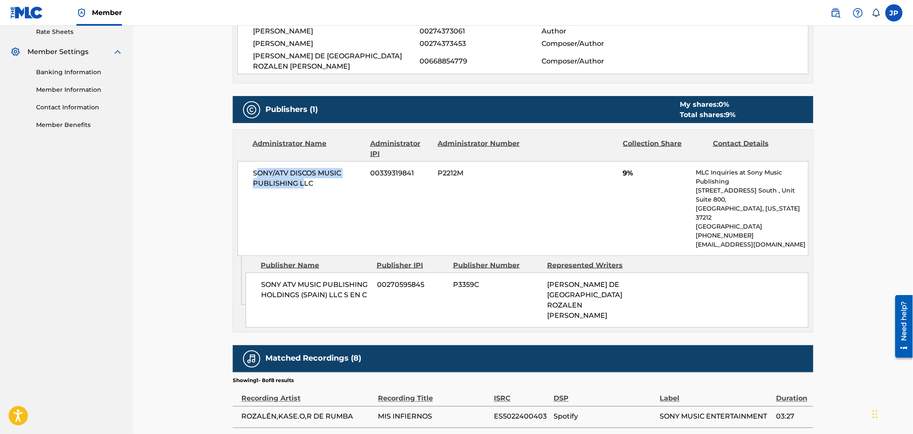
click at [306, 172] on span "SONY/ATV DISCOS MUSIC PUBLISHING LLC" at bounding box center [308, 178] width 111 height 21
drag, startPoint x: 284, startPoint y: 164, endPoint x: 276, endPoint y: 164, distance: 7.8
click at [276, 168] on span "SONY/ATV DISCOS MUSIC PUBLISHING LLC" at bounding box center [308, 178] width 111 height 21
drag, startPoint x: 256, startPoint y: 161, endPoint x: 324, endPoint y: 175, distance: 68.7
click at [319, 174] on span "SONY/ATV DISCOS MUSIC PUBLISHING LLC" at bounding box center [308, 178] width 111 height 21
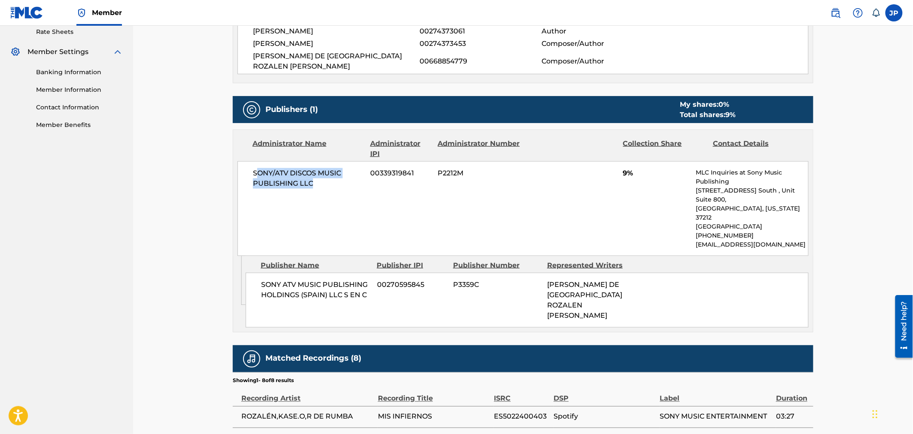
click at [276, 169] on span "SONY/ATV DISCOS MUSIC PUBLISHING LLC" at bounding box center [308, 178] width 111 height 21
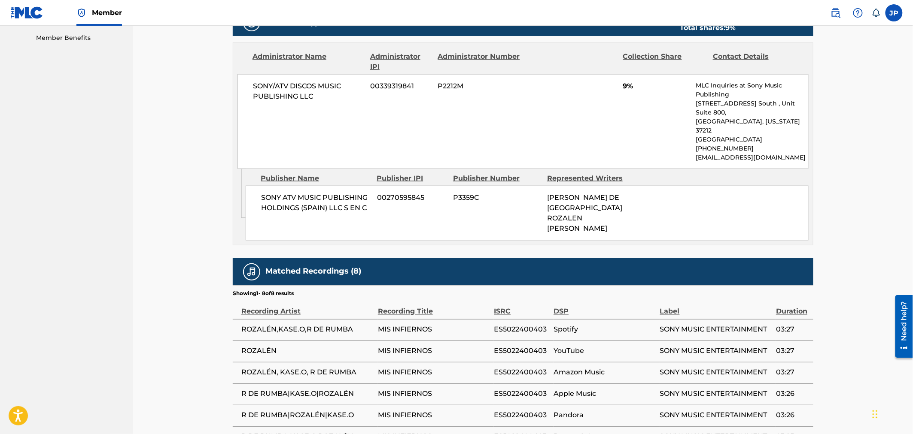
scroll to position [429, 0]
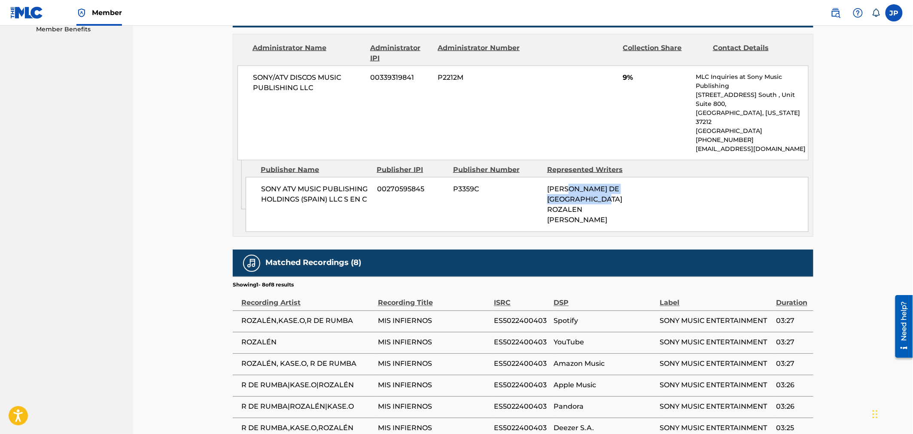
drag, startPoint x: 589, startPoint y: 166, endPoint x: 598, endPoint y: 169, distance: 10.2
click at [597, 185] on span "[PERSON_NAME] DE [GEOGRAPHIC_DATA] ROZALEN [PERSON_NAME]" at bounding box center [584, 204] width 75 height 39
drag, startPoint x: 614, startPoint y: 168, endPoint x: 579, endPoint y: 163, distance: 35.9
click at [579, 185] on span "[PERSON_NAME] DE [GEOGRAPHIC_DATA] ROZALEN [PERSON_NAME]" at bounding box center [584, 204] width 75 height 39
drag, startPoint x: 594, startPoint y: 167, endPoint x: 602, endPoint y: 170, distance: 8.7
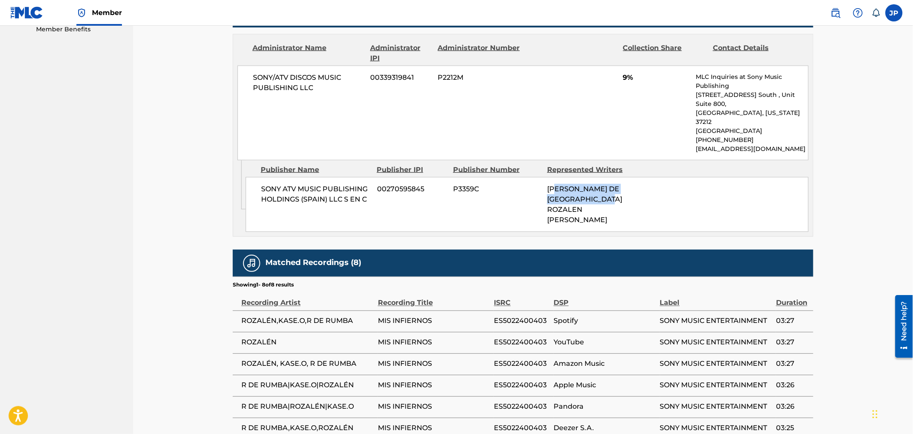
click at [599, 185] on span "[PERSON_NAME] DE [GEOGRAPHIC_DATA] ROZALEN [PERSON_NAME]" at bounding box center [584, 204] width 75 height 39
drag, startPoint x: 625, startPoint y: 174, endPoint x: 569, endPoint y: 158, distance: 59.0
click at [569, 184] on div "[PERSON_NAME] DE [GEOGRAPHIC_DATA] ROZALEN [PERSON_NAME]" at bounding box center [591, 204] width 88 height 41
drag, startPoint x: 564, startPoint y: 155, endPoint x: 589, endPoint y: 165, distance: 27.2
click at [578, 177] on div "SONY ATV MUSIC PUBLISHING HOLDINGS ([GEOGRAPHIC_DATA]) LLC S EN C 00270595845 P…" at bounding box center [527, 204] width 563 height 55
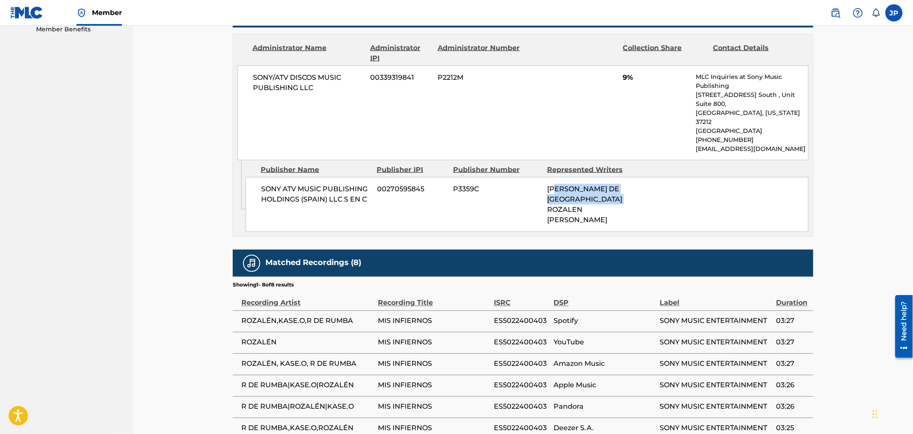
drag, startPoint x: 615, startPoint y: 169, endPoint x: 557, endPoint y: 149, distance: 61.2
click at [558, 177] on div "SONY ATV MUSIC PUBLISHING HOLDINGS ([GEOGRAPHIC_DATA]) LLC S EN C 00270595845 P…" at bounding box center [527, 204] width 563 height 55
drag, startPoint x: 551, startPoint y: 159, endPoint x: 613, endPoint y: 175, distance: 64.2
click at [613, 185] on span "[PERSON_NAME] DE [GEOGRAPHIC_DATA] ROZALEN [PERSON_NAME]" at bounding box center [584, 204] width 75 height 39
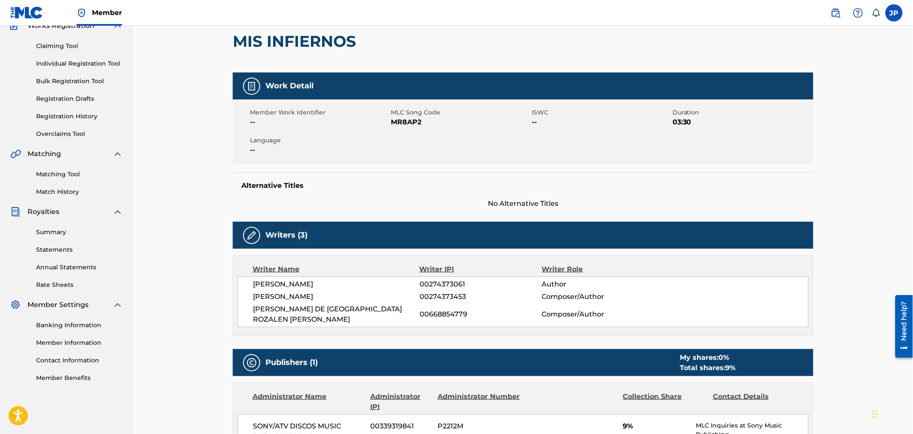
scroll to position [48, 0]
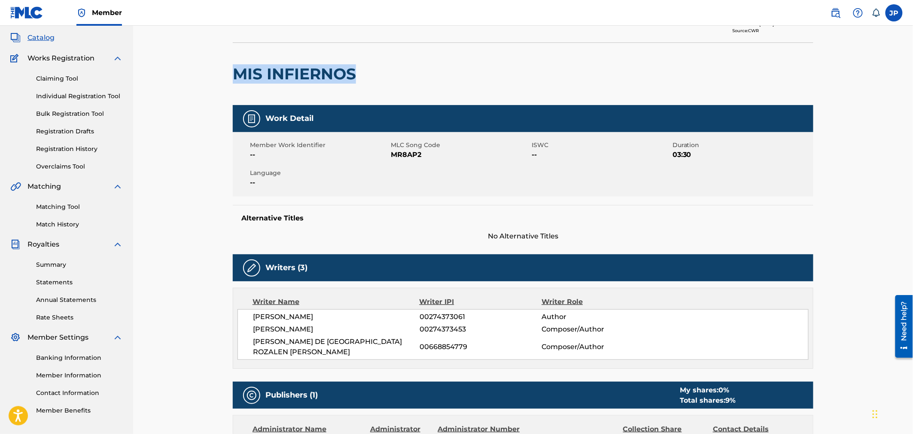
drag, startPoint x: 340, startPoint y: 87, endPoint x: 354, endPoint y: 83, distance: 15.0
click at [354, 86] on div "MIS INFIERNOS" at bounding box center [296, 74] width 127 height 62
click at [355, 70] on h2 "MIS INFIERNOS" at bounding box center [296, 73] width 127 height 19
drag, startPoint x: 303, startPoint y: 69, endPoint x: 243, endPoint y: 68, distance: 59.7
click at [243, 68] on div "MIS INFIERNOS" at bounding box center [523, 73] width 580 height 63
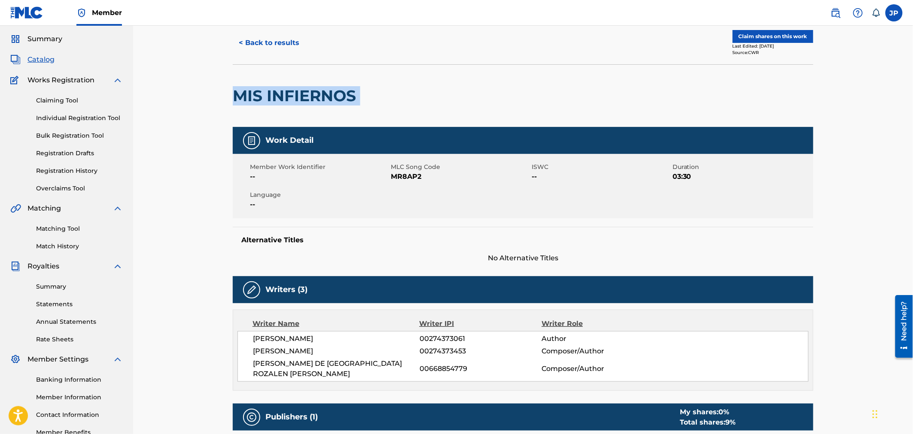
scroll to position [0, 0]
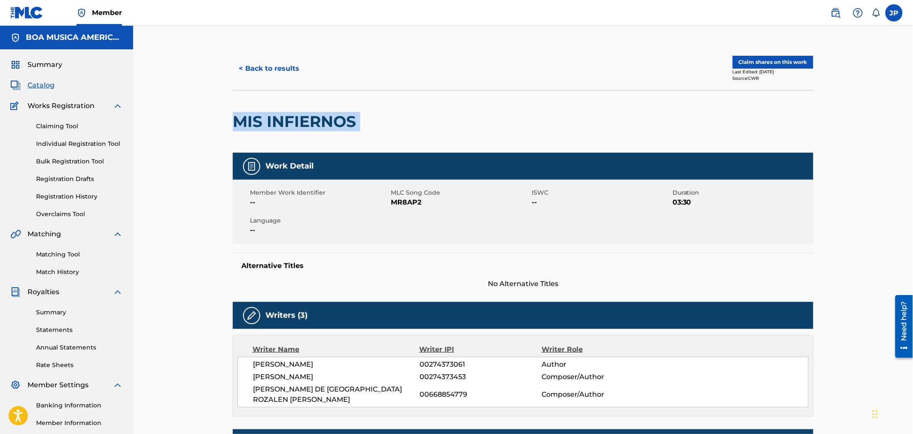
click at [782, 57] on button "Claim shares on this work" at bounding box center [772, 62] width 81 height 13
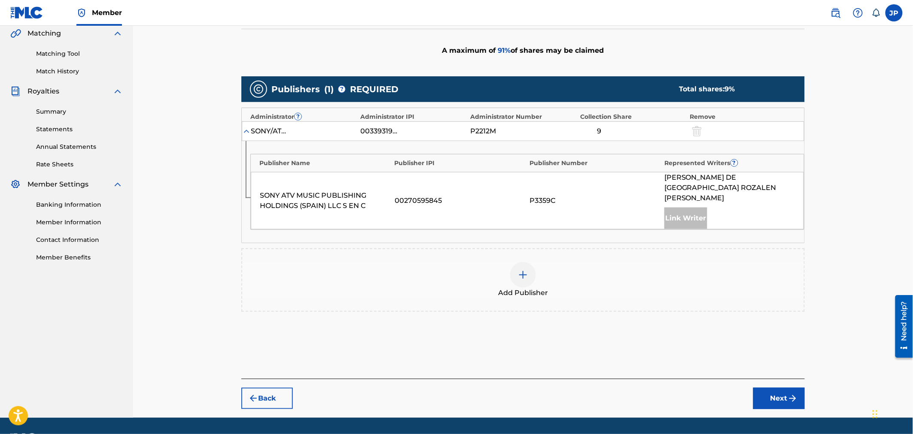
scroll to position [215, 0]
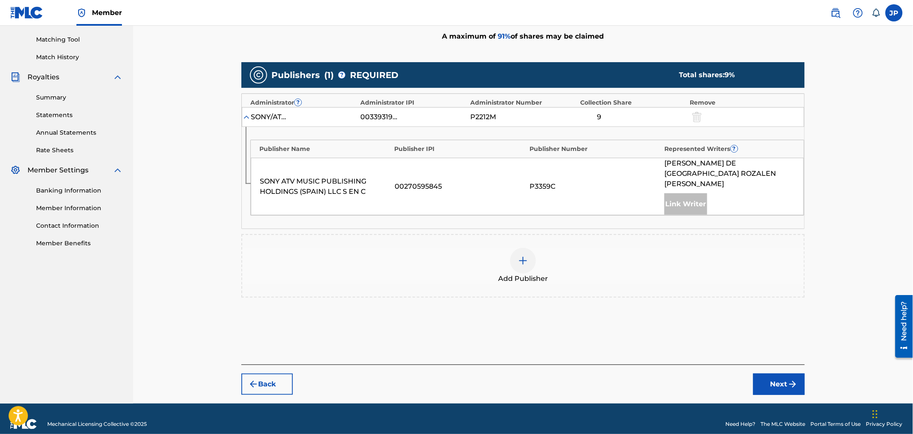
click at [526, 256] on img at bounding box center [523, 261] width 10 height 10
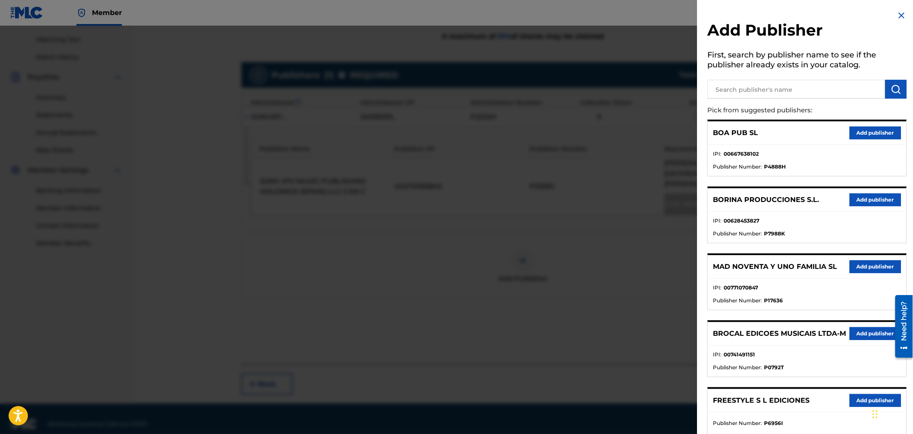
click at [783, 86] on input "text" at bounding box center [796, 89] width 178 height 19
type input "boa"
click at [894, 87] on img "submit" at bounding box center [896, 89] width 10 height 10
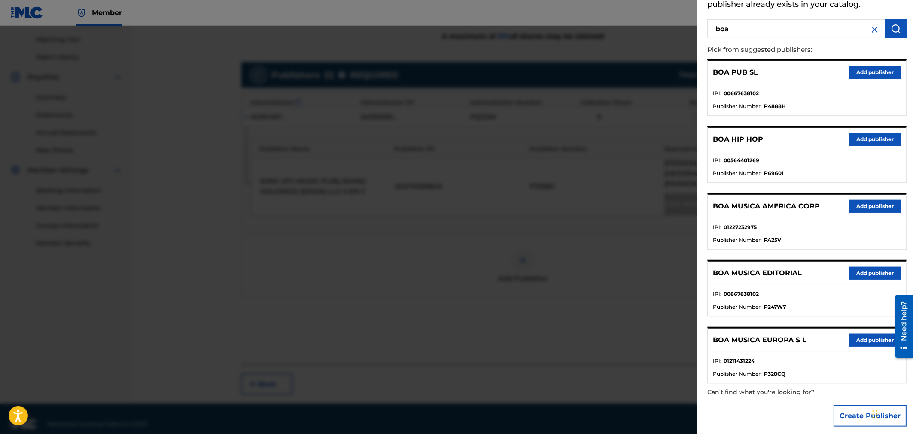
scroll to position [66, 0]
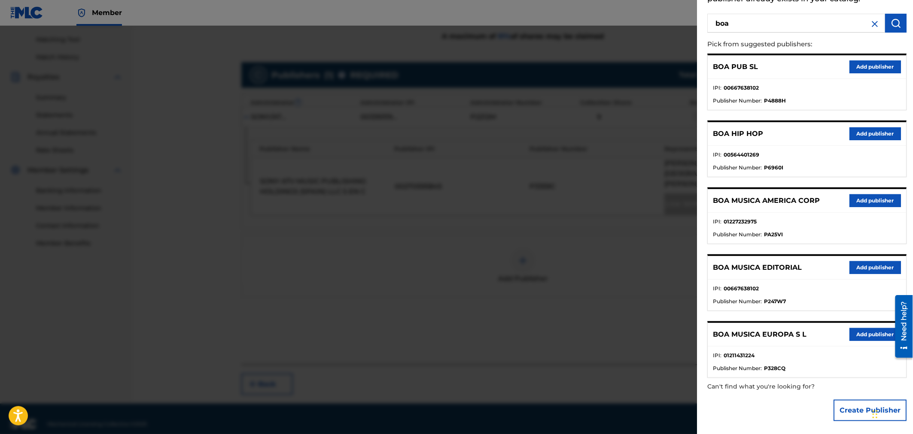
click at [871, 334] on button "Add publisher" at bounding box center [876, 334] width 52 height 13
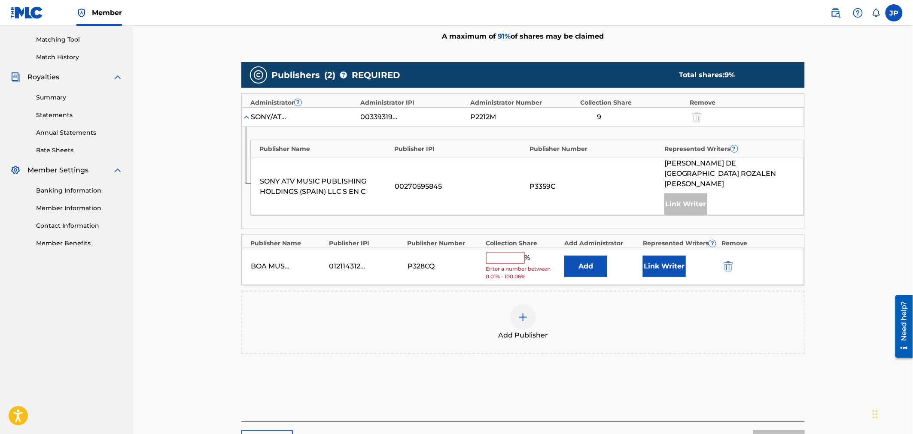
click at [577, 261] on button "Add" at bounding box center [585, 266] width 43 height 21
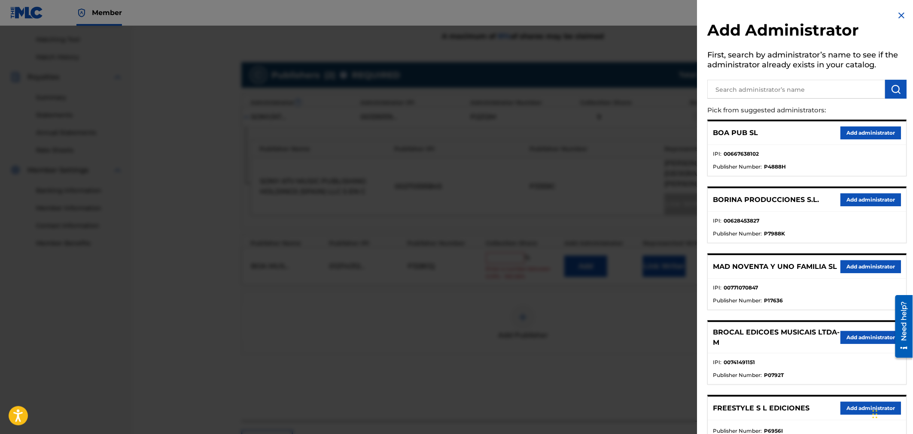
click at [753, 95] on input "text" at bounding box center [796, 89] width 178 height 19
type input "boa musica"
click at [893, 85] on img "submit" at bounding box center [896, 89] width 10 height 10
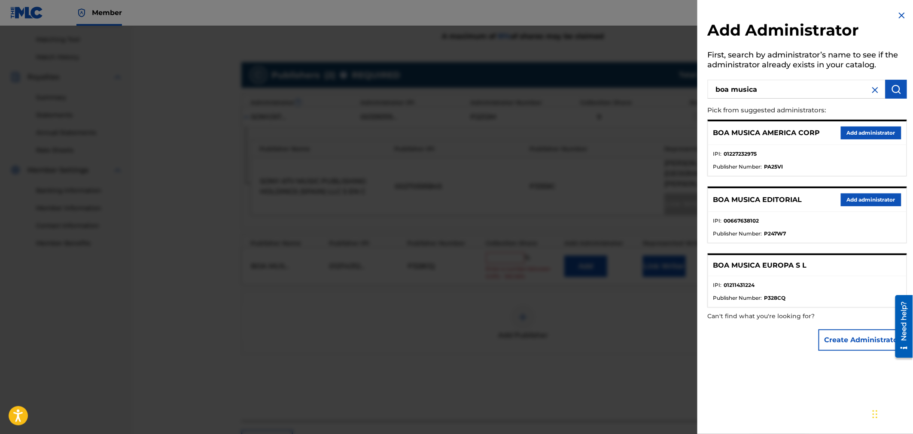
click at [870, 132] on button "Add administrator" at bounding box center [871, 133] width 61 height 13
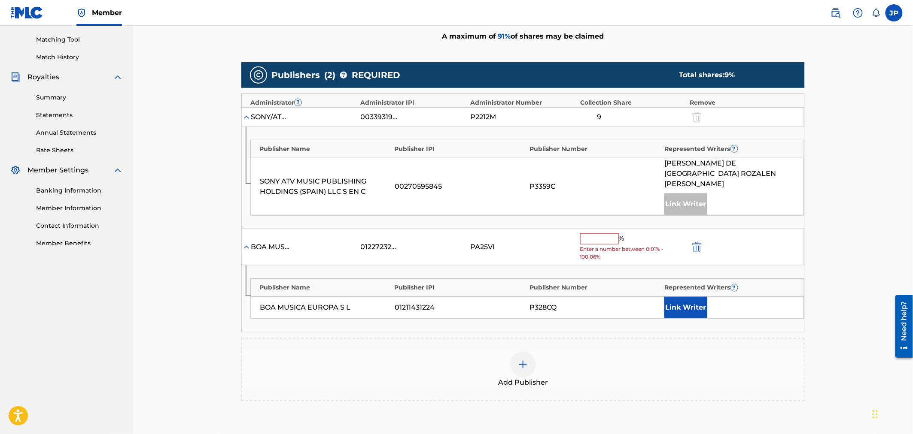
click at [586, 234] on input "text" at bounding box center [599, 239] width 39 height 11
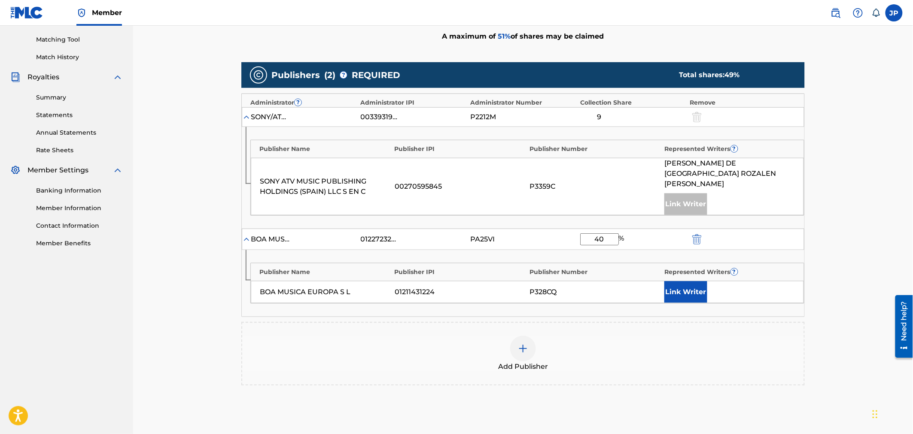
type input "40"
click at [690, 282] on button "Link Writer" at bounding box center [685, 292] width 43 height 21
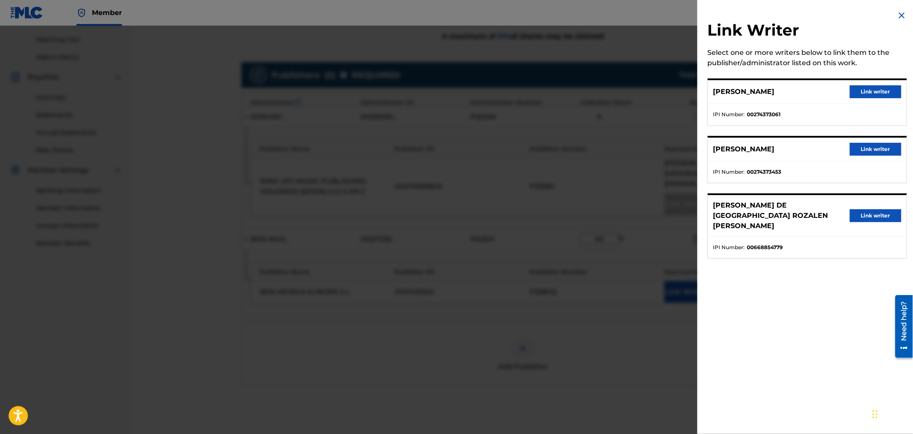
click at [880, 89] on button "Link writer" at bounding box center [876, 91] width 52 height 13
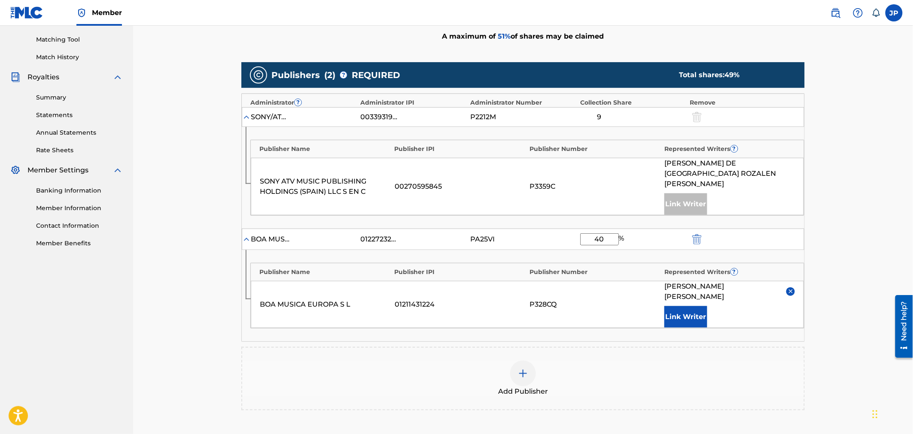
click at [689, 307] on button "Link Writer" at bounding box center [685, 317] width 43 height 21
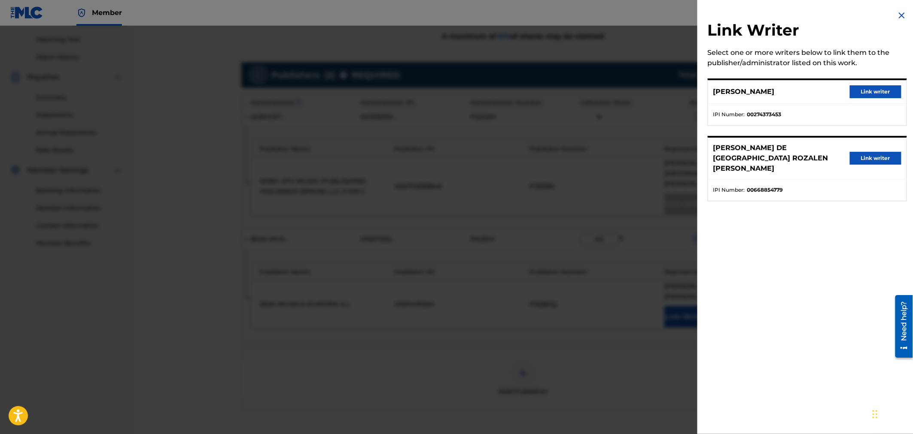
click at [873, 89] on button "Link writer" at bounding box center [876, 91] width 52 height 13
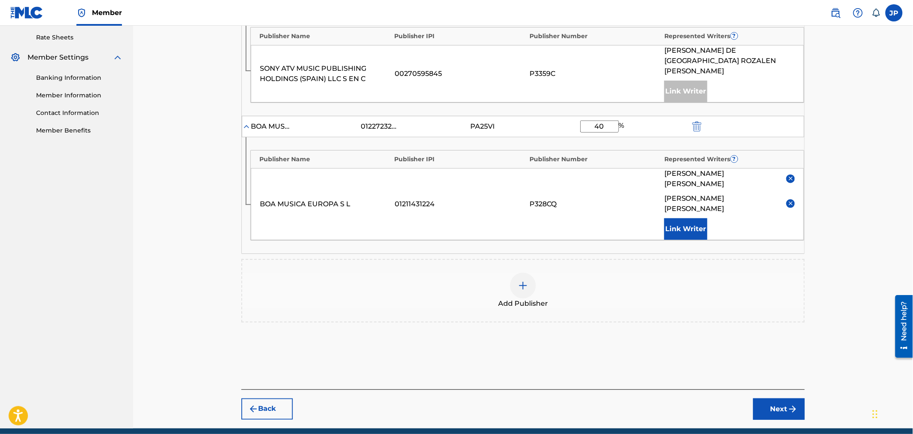
scroll to position [332, 0]
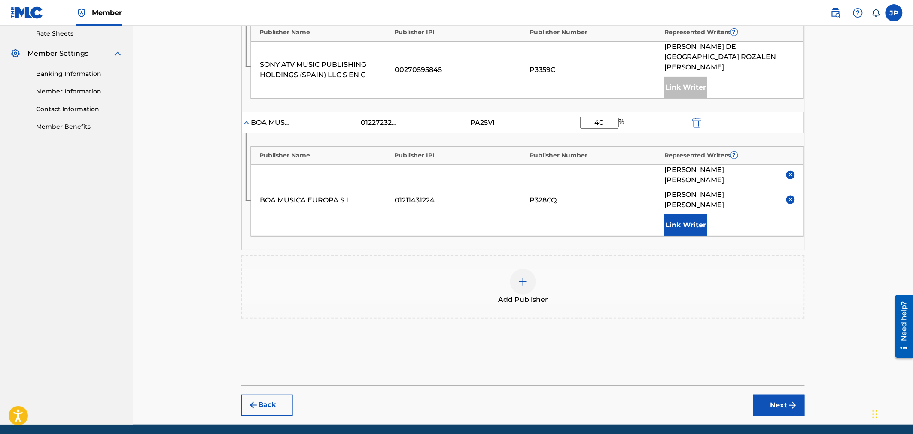
click at [783, 395] on button "Next" at bounding box center [779, 405] width 52 height 21
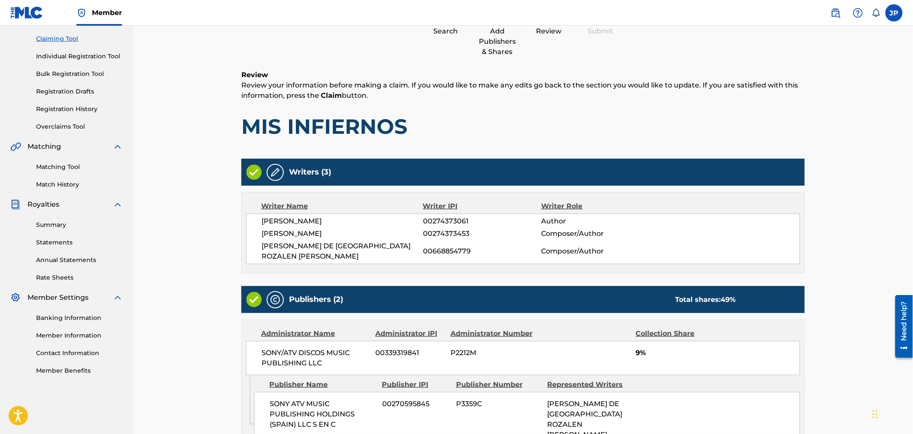
scroll to position [0, 0]
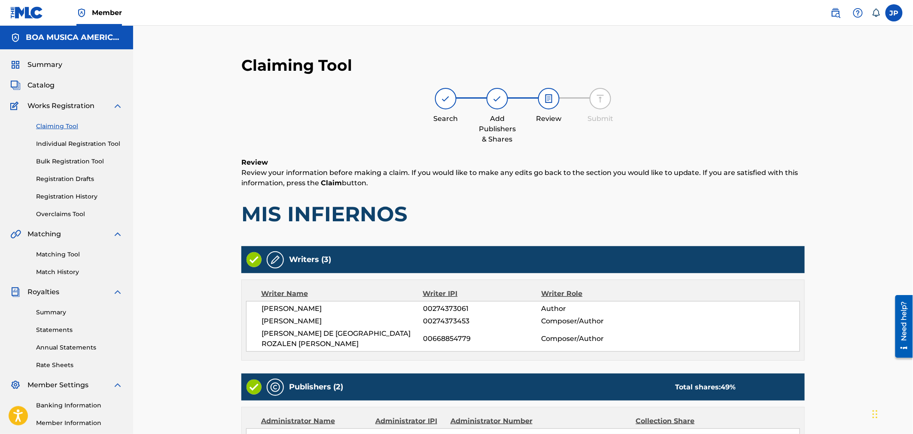
click at [60, 125] on link "Claiming Tool" at bounding box center [79, 126] width 87 height 9
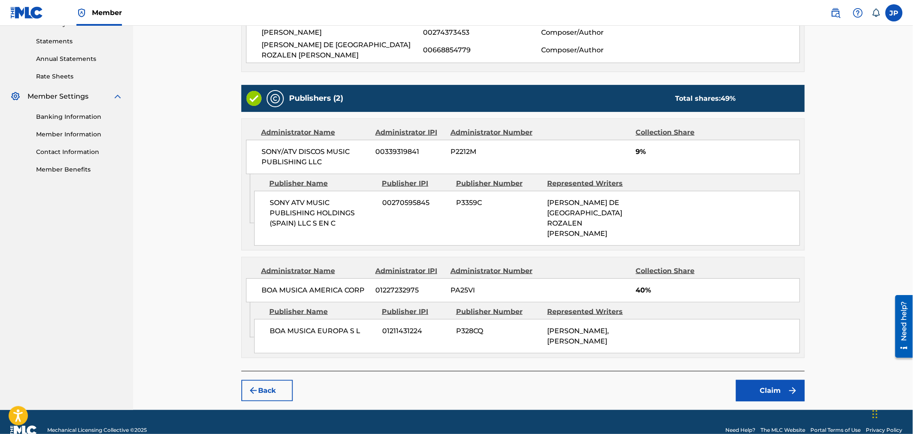
scroll to position [297, 0]
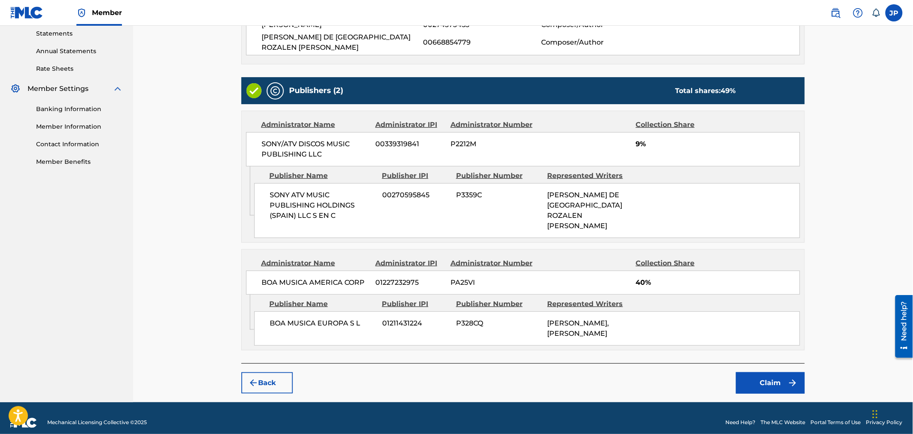
click at [780, 373] on button "Claim" at bounding box center [770, 383] width 69 height 21
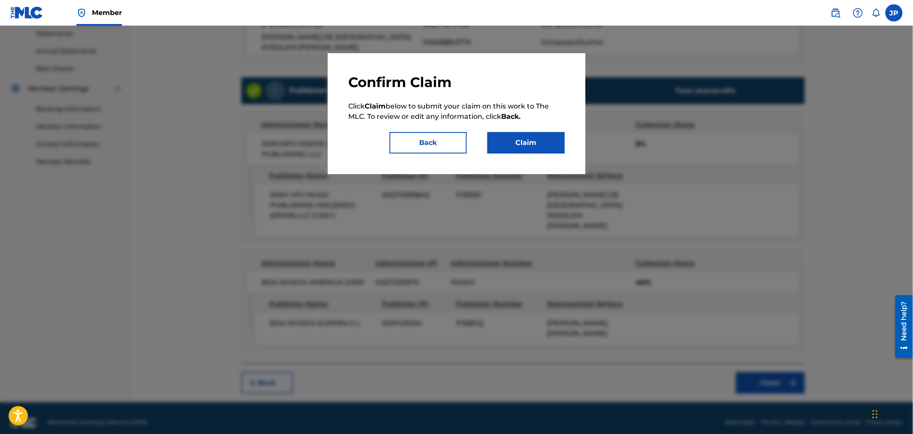
click at [541, 140] on button "Claim" at bounding box center [525, 142] width 77 height 21
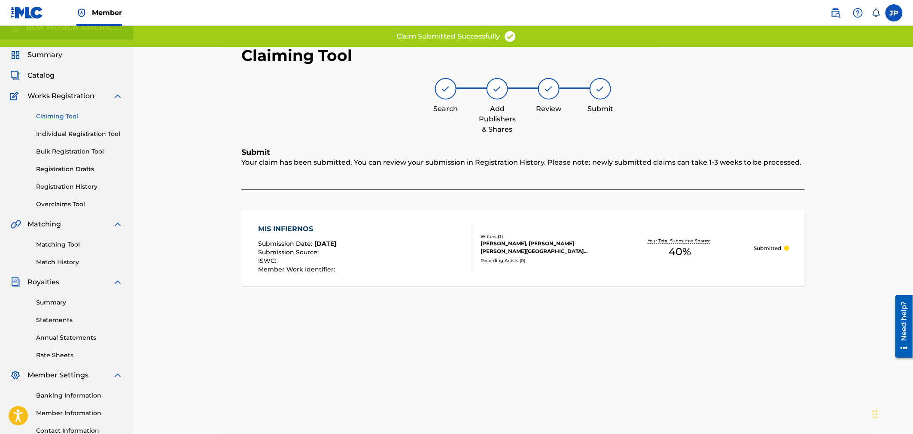
scroll to position [0, 0]
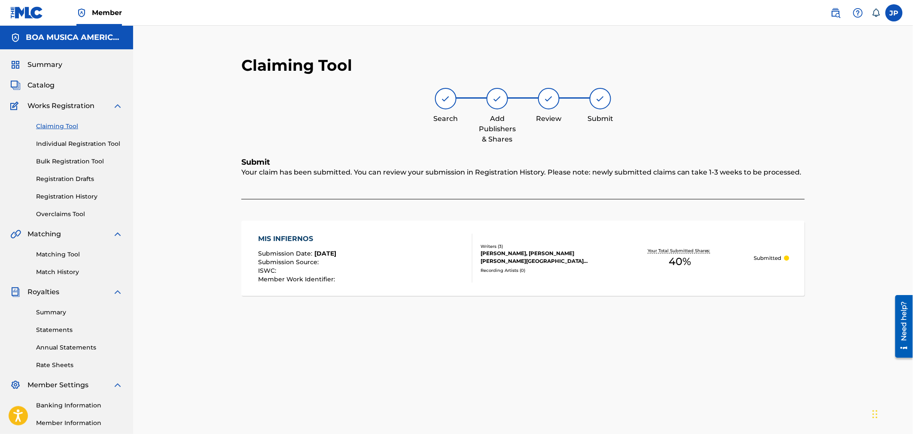
click at [50, 126] on link "Claiming Tool" at bounding box center [79, 126] width 87 height 9
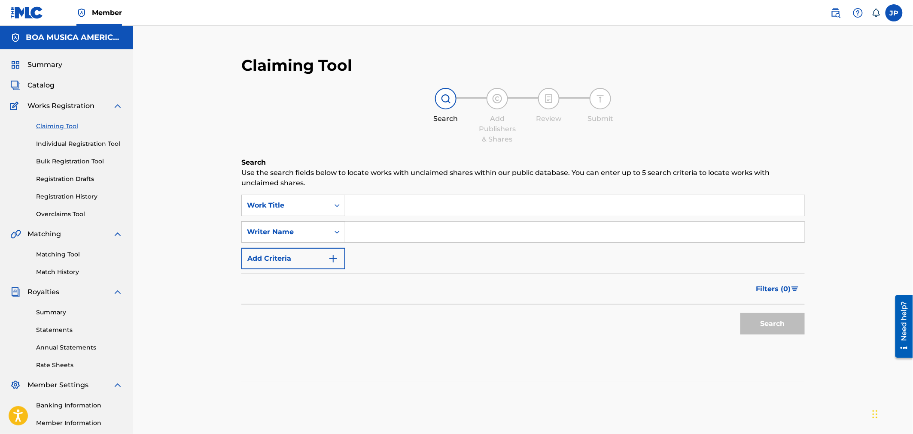
click at [405, 205] on input "Search Form" at bounding box center [574, 205] width 459 height 21
click at [391, 228] on input "Search Form" at bounding box center [574, 232] width 459 height 21
type input "[PERSON_NAME]"
click at [779, 324] on button "Search" at bounding box center [772, 323] width 64 height 21
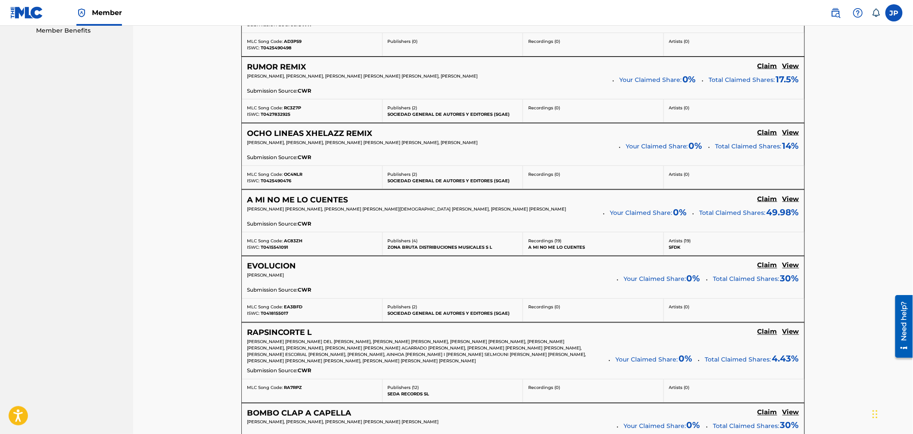
scroll to position [429, 0]
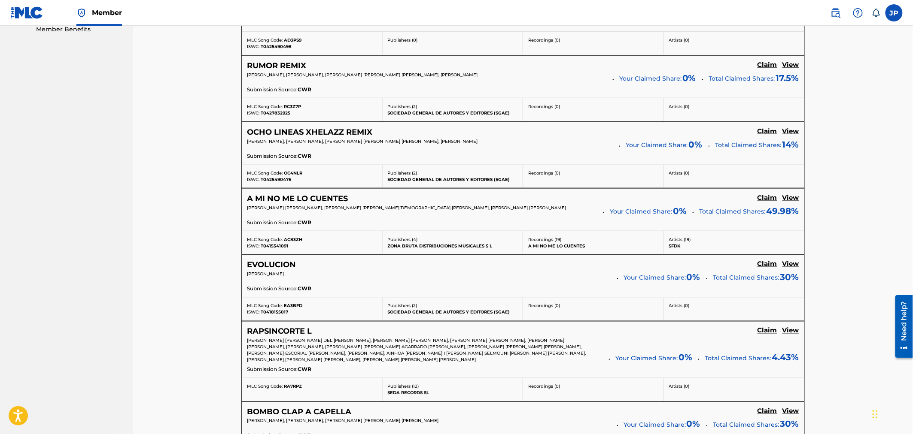
click at [788, 199] on h5 "View" at bounding box center [790, 198] width 17 height 8
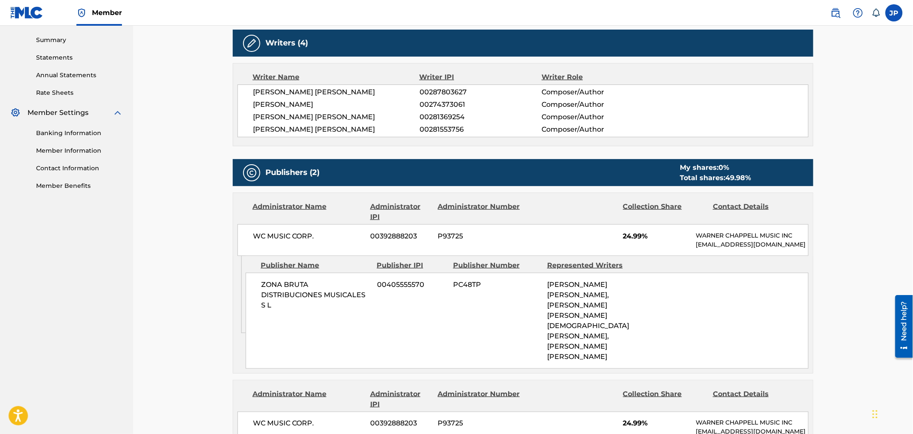
scroll to position [286, 0]
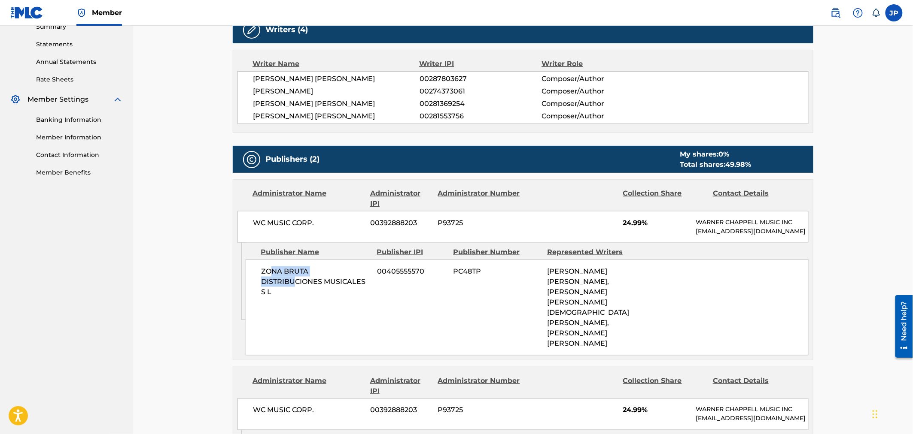
drag, startPoint x: 271, startPoint y: 279, endPoint x: 304, endPoint y: 290, distance: 34.3
click at [296, 287] on span "ZONA BRUTA DISTRIBUCIONES MUSICALES S L" at bounding box center [315, 282] width 109 height 31
drag, startPoint x: 276, startPoint y: 282, endPoint x: 267, endPoint y: 279, distance: 9.5
click at [267, 279] on span "ZONA BRUTA DISTRIBUCIONES MUSICALES S L" at bounding box center [315, 282] width 109 height 31
drag, startPoint x: 343, startPoint y: 289, endPoint x: 301, endPoint y: 288, distance: 42.1
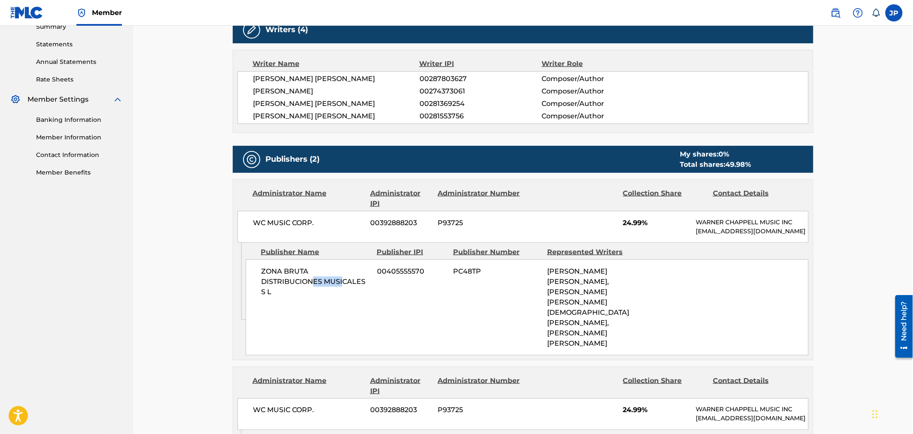
click at [302, 288] on span "ZONA BRUTA DISTRIBUCIONES MUSICALES S L" at bounding box center [315, 282] width 109 height 31
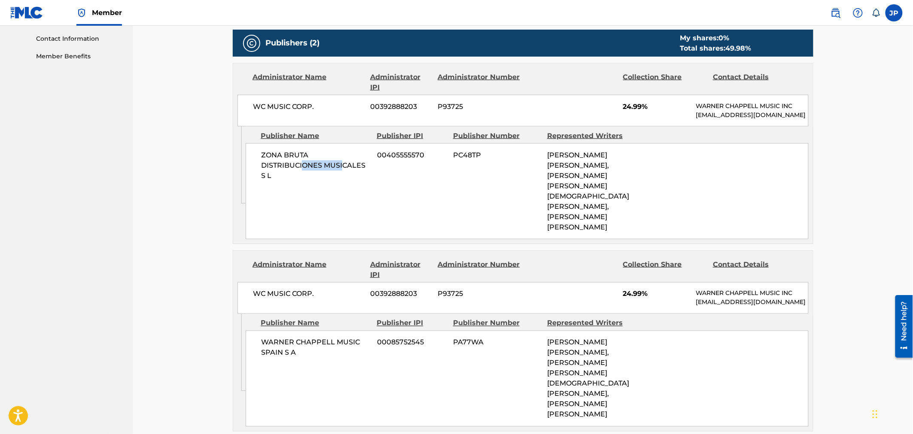
scroll to position [334, 0]
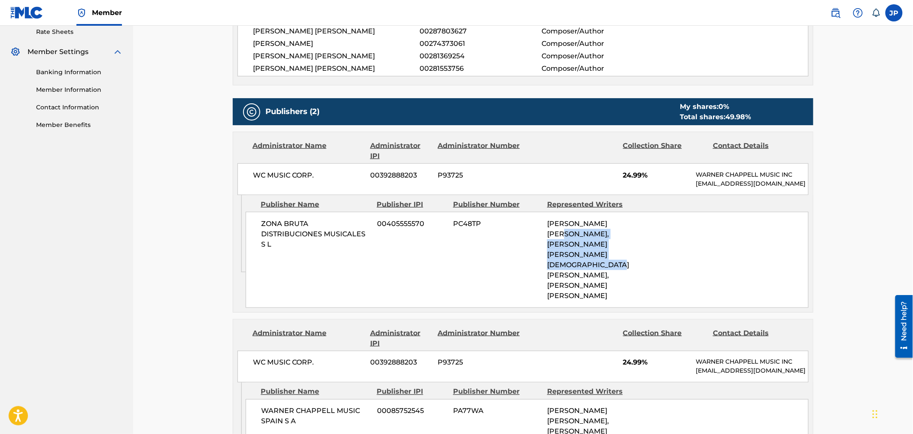
drag, startPoint x: 574, startPoint y: 248, endPoint x: 612, endPoint y: 285, distance: 52.8
click at [586, 274] on span "[PERSON_NAME] [PERSON_NAME], [PERSON_NAME] [PERSON_NAME][DEMOGRAPHIC_DATA] [PER…" at bounding box center [588, 260] width 82 height 80
drag, startPoint x: 625, startPoint y: 276, endPoint x: 563, endPoint y: 249, distance: 66.9
click at [568, 252] on div "[PERSON_NAME] [PERSON_NAME], [PERSON_NAME] [PERSON_NAME][DEMOGRAPHIC_DATA] [PER…" at bounding box center [591, 260] width 88 height 82
drag, startPoint x: 556, startPoint y: 240, endPoint x: 594, endPoint y: 268, distance: 47.0
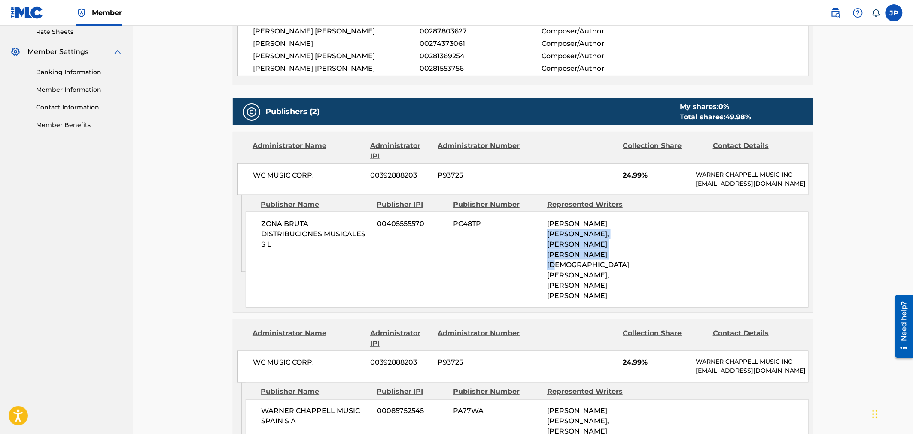
click at [585, 265] on span "[PERSON_NAME] [PERSON_NAME], [PERSON_NAME] [PERSON_NAME][DEMOGRAPHIC_DATA] [PER…" at bounding box center [588, 260] width 82 height 80
drag, startPoint x: 605, startPoint y: 275, endPoint x: 481, endPoint y: 252, distance: 126.1
click at [502, 252] on div "ZONA BRUTA DISTRIBUCIONES MUSICALES S L 00405555570 PC48TP [PERSON_NAME] [PERSO…" at bounding box center [527, 260] width 563 height 96
drag, startPoint x: 300, startPoint y: 243, endPoint x: 331, endPoint y: 251, distance: 31.9
click at [316, 250] on span "ZONA BRUTA DISTRIBUCIONES MUSICALES S L" at bounding box center [315, 234] width 109 height 31
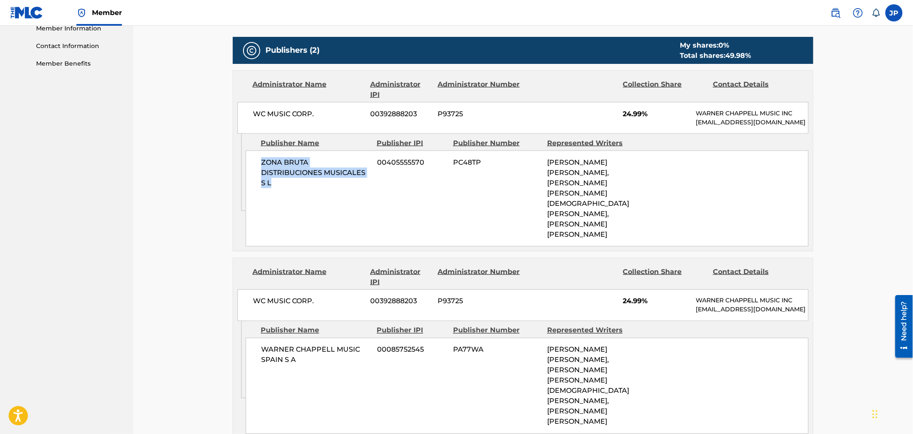
scroll to position [477, 0]
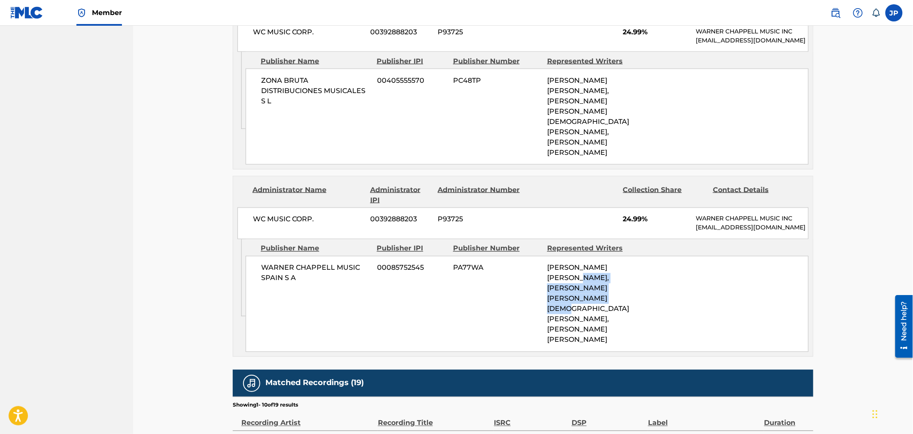
drag, startPoint x: 592, startPoint y: 280, endPoint x: 597, endPoint y: 298, distance: 19.1
click at [597, 298] on span "[PERSON_NAME] [PERSON_NAME], [PERSON_NAME] [PERSON_NAME][DEMOGRAPHIC_DATA] [PER…" at bounding box center [588, 304] width 82 height 80
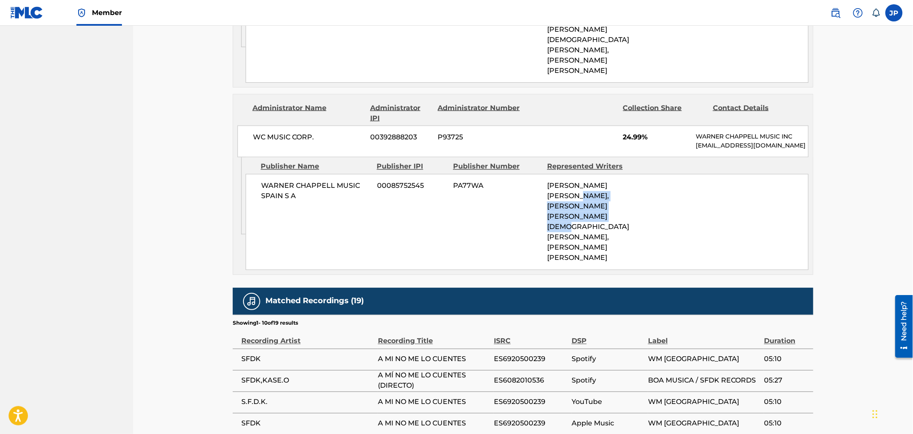
scroll to position [572, 0]
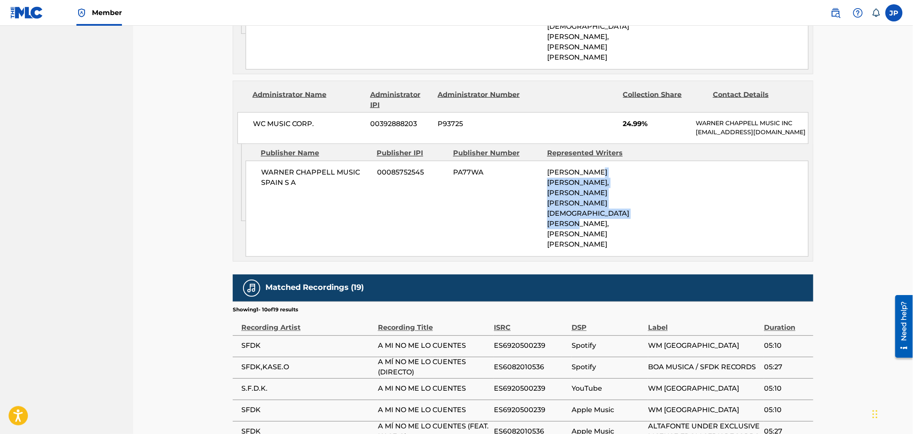
drag, startPoint x: 621, startPoint y: 214, endPoint x: 552, endPoint y: 189, distance: 72.7
click at [546, 183] on div "[PERSON_NAME] MUSIC SPAIN S A 00085752545 PA77WA [PERSON_NAME] [PERSON_NAME], […" at bounding box center [527, 209] width 563 height 96
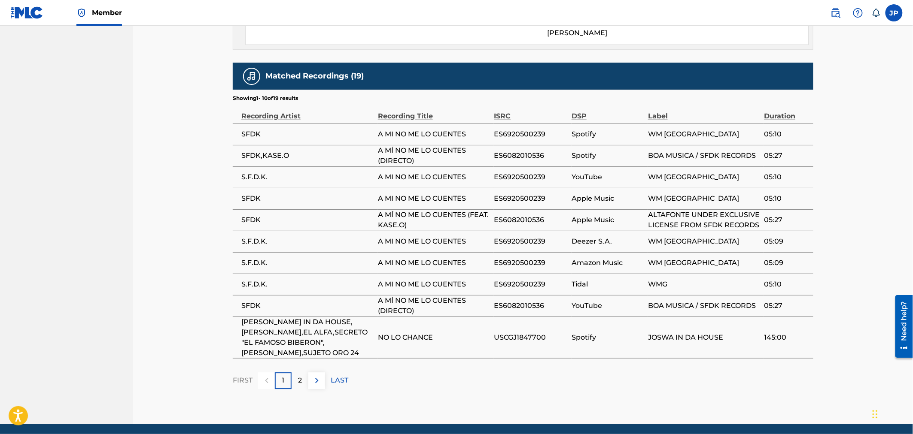
scroll to position [793, 0]
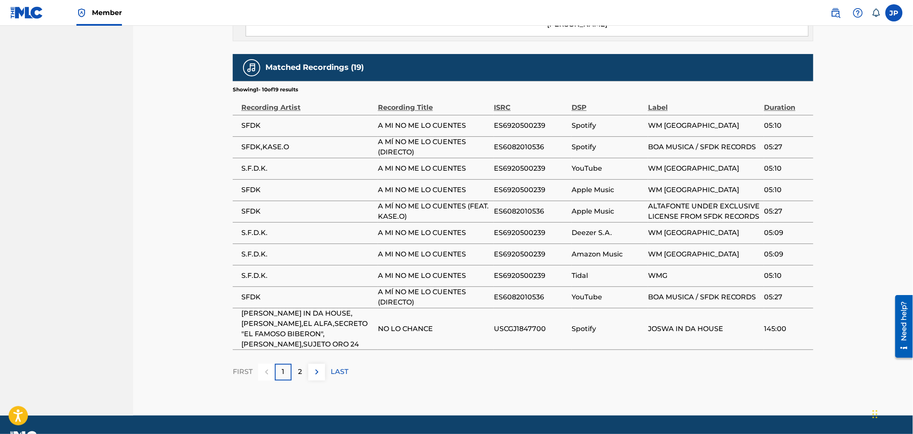
click at [316, 367] on img at bounding box center [317, 372] width 10 height 10
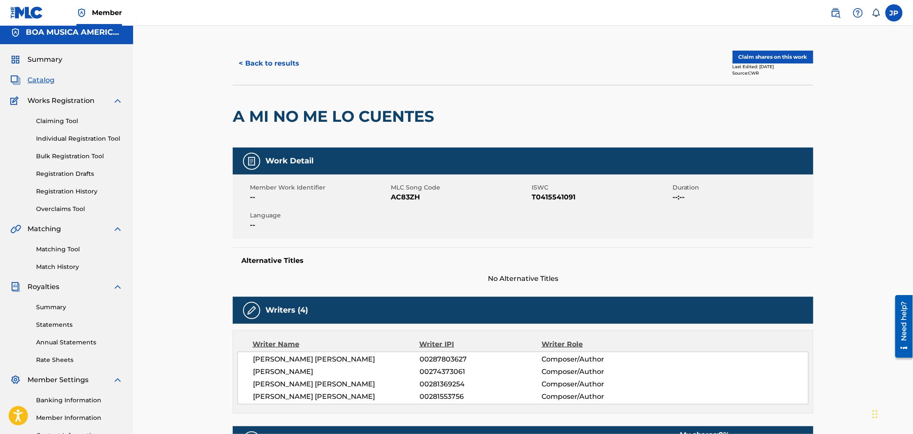
scroll to position [0, 0]
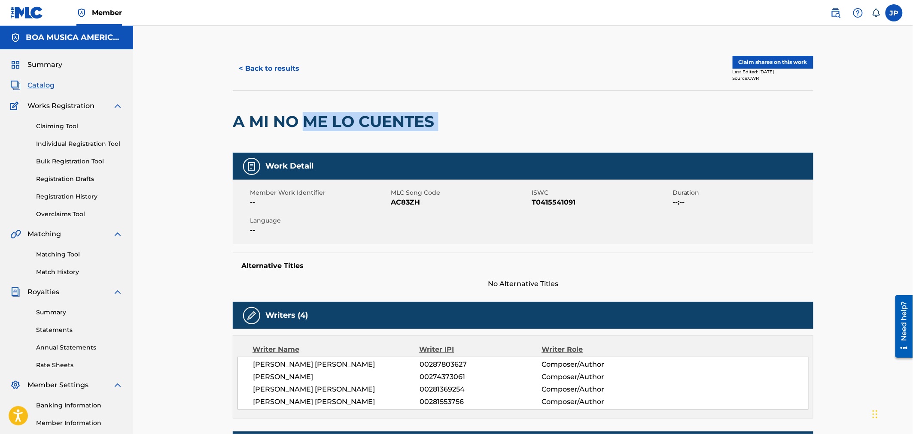
drag, startPoint x: 316, startPoint y: 115, endPoint x: 470, endPoint y: 115, distance: 154.5
click at [473, 114] on div "A MI NO ME LO CUENTES" at bounding box center [523, 121] width 580 height 63
click at [378, 116] on h2 "A MI NO ME LO CUENTES" at bounding box center [336, 121] width 206 height 19
drag, startPoint x: 417, startPoint y: 119, endPoint x: 268, endPoint y: 121, distance: 149.0
click at [275, 121] on h2 "A MI NO ME LO CUENTES" at bounding box center [336, 121] width 206 height 19
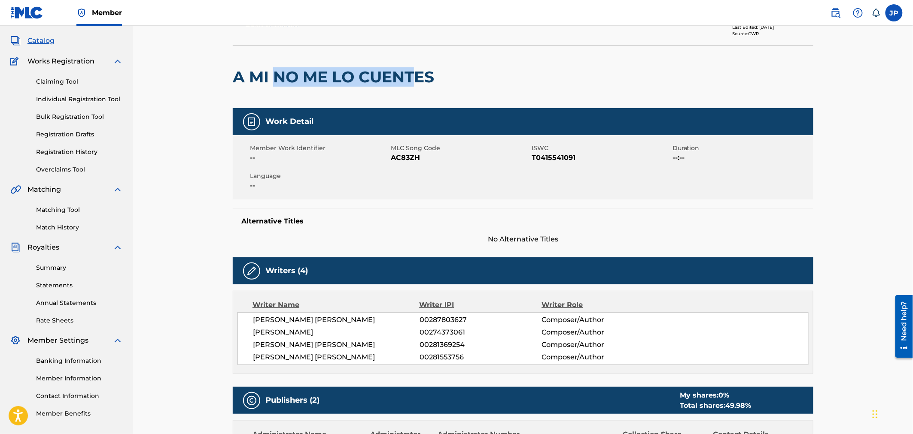
scroll to position [143, 0]
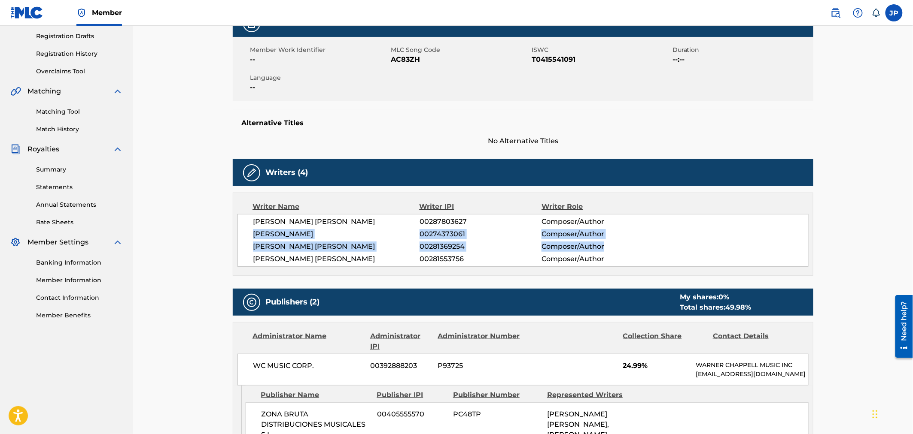
drag, startPoint x: 252, startPoint y: 233, endPoint x: 638, endPoint y: 246, distance: 386.6
click at [639, 246] on div "[PERSON_NAME] [PERSON_NAME] 00287803627 Composer/Author [PERSON_NAME] 002743730…" at bounding box center [522, 240] width 571 height 53
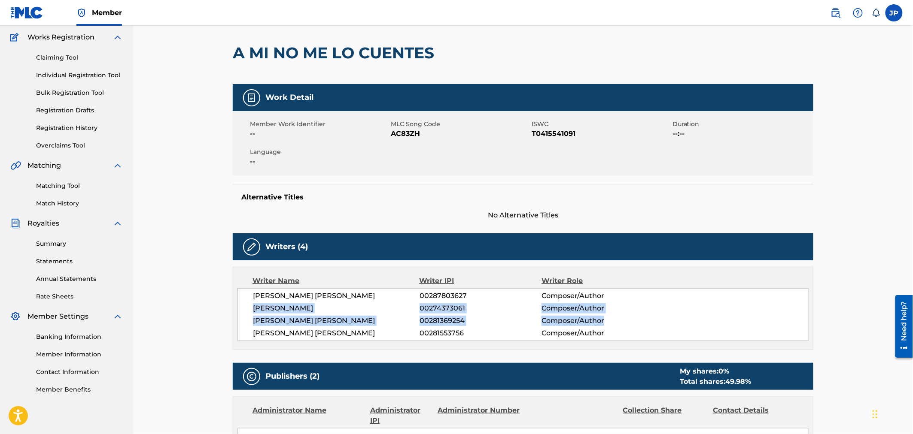
scroll to position [0, 0]
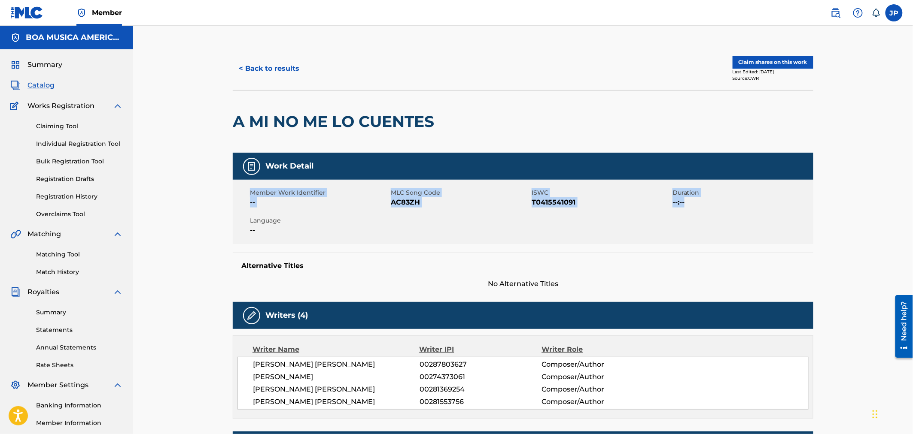
drag, startPoint x: 251, startPoint y: 192, endPoint x: 710, endPoint y: 206, distance: 459.5
click at [710, 206] on div "Member Work Identifier -- MLC Song Code AC83ZH ISWC T0415541091 Duration --:-- …" at bounding box center [523, 212] width 580 height 64
click at [667, 67] on div "Claim shares on this work Last Edited: [DATE] Source: CWR" at bounding box center [668, 69] width 290 height 26
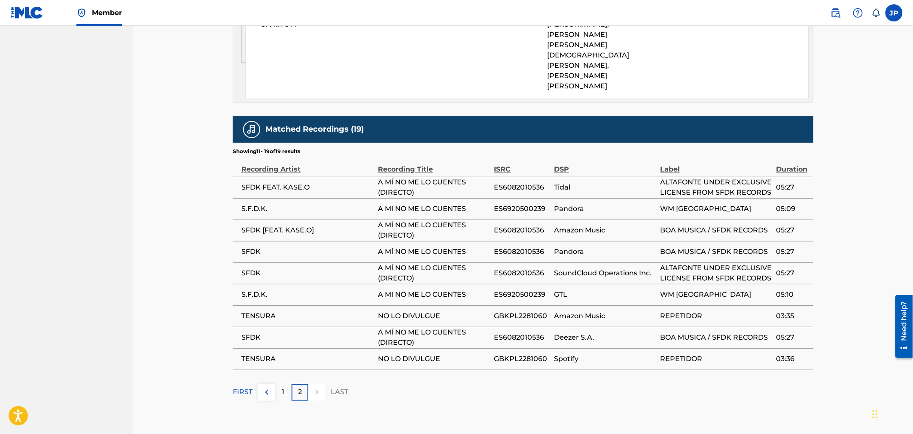
scroll to position [751, 0]
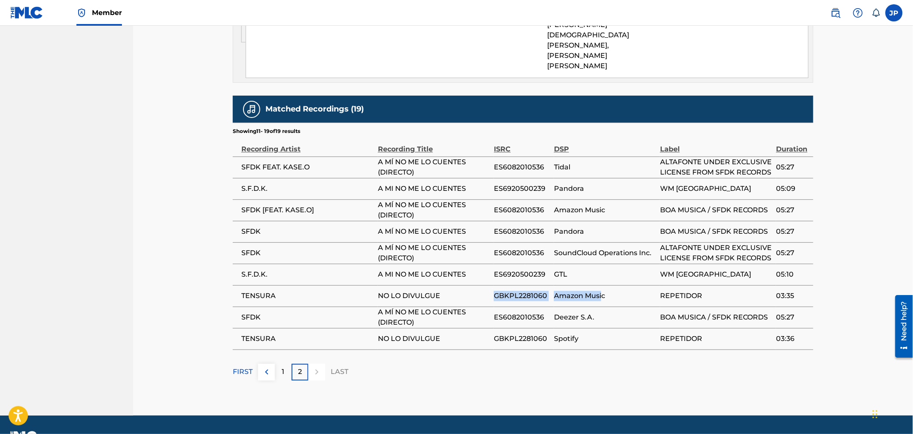
drag, startPoint x: 491, startPoint y: 272, endPoint x: 613, endPoint y: 276, distance: 122.4
click at [613, 285] on tr "TENSURA NO LO DIVULGUE GBKPL2281060 Amazon Music REPETIDOR 03:35" at bounding box center [523, 295] width 580 height 21
click at [547, 291] on span "GBKPL2281060" at bounding box center [522, 296] width 56 height 10
drag, startPoint x: 550, startPoint y: 273, endPoint x: 491, endPoint y: 274, distance: 59.3
click at [491, 285] on tr "TENSURA NO LO DIVULGUE GBKPL2281060 Amazon Music REPETIDOR 03:35" at bounding box center [523, 295] width 580 height 21
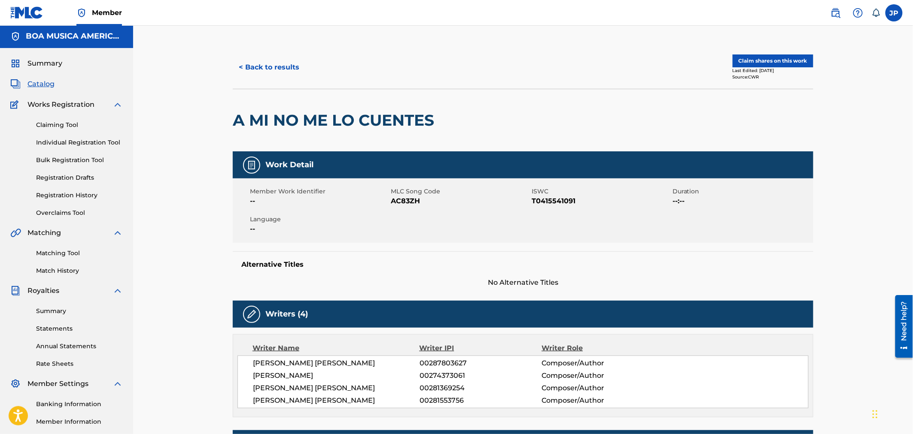
scroll to position [0, 0]
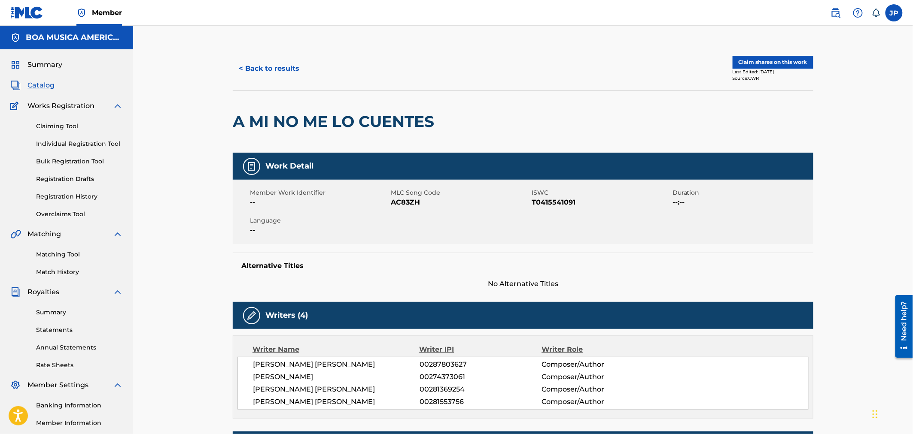
click at [770, 65] on button "Claim shares on this work" at bounding box center [772, 62] width 81 height 13
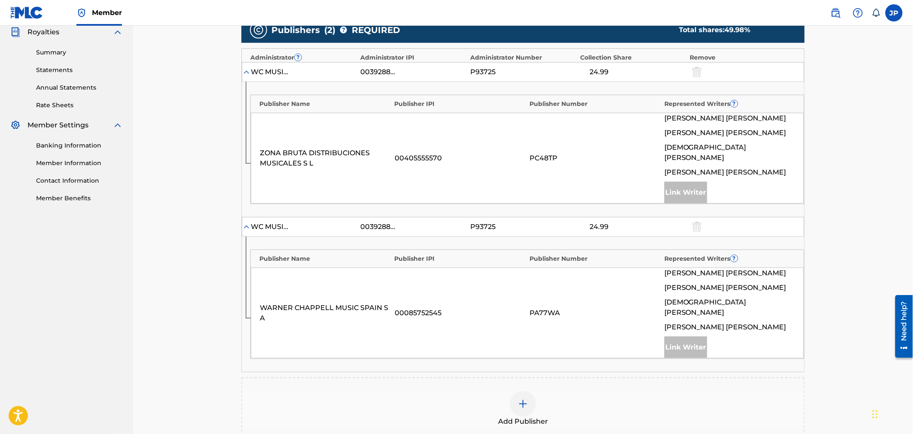
scroll to position [393, 0]
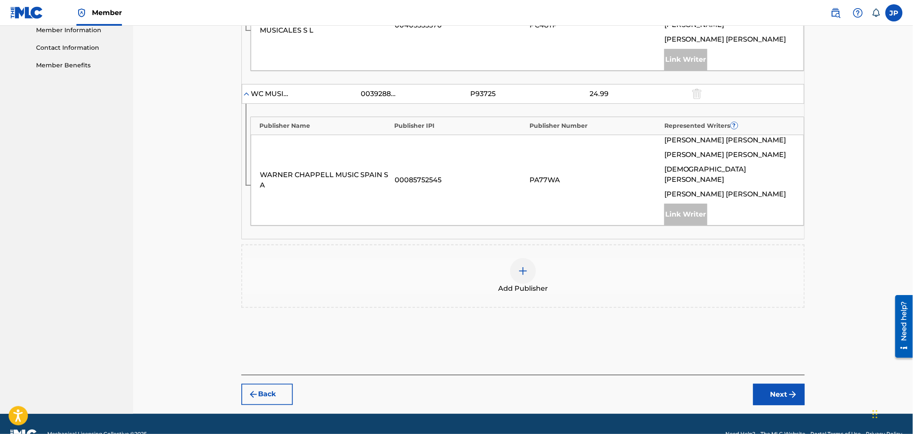
drag, startPoint x: 915, startPoint y: 231, endPoint x: 0, endPoint y: 54, distance: 932.1
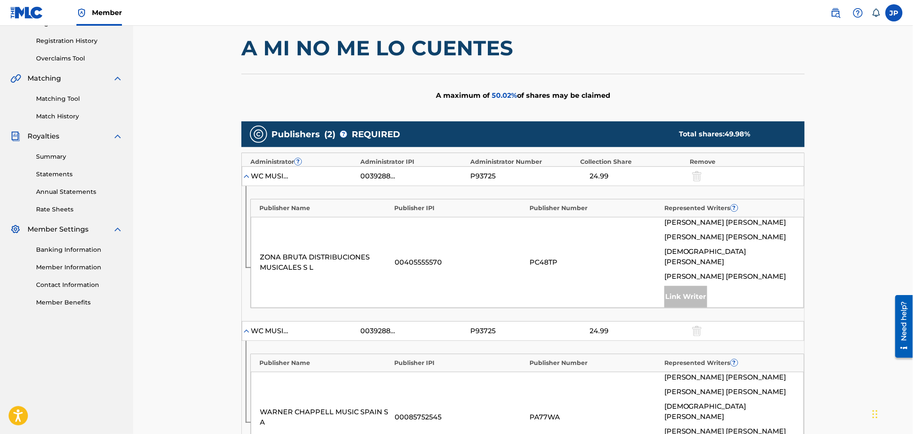
scroll to position [155, 0]
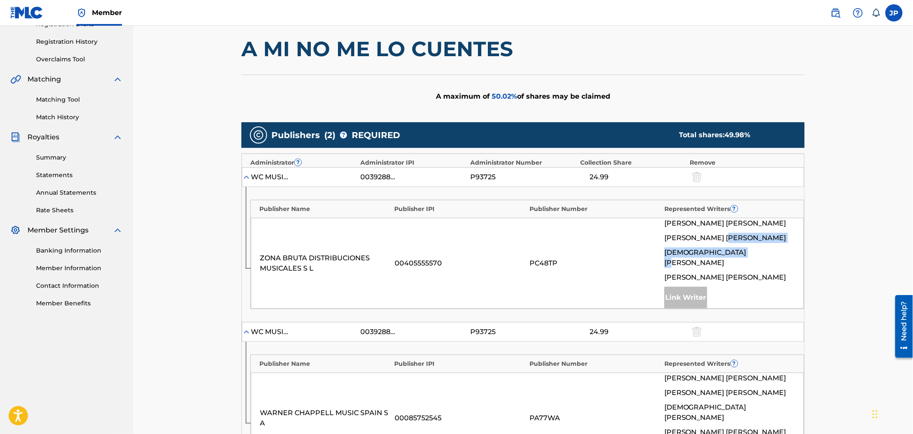
drag, startPoint x: 695, startPoint y: 238, endPoint x: 728, endPoint y: 256, distance: 37.9
click at [717, 254] on div "[PERSON_NAME] [PERSON_NAME] [PERSON_NAME] [DEMOGRAPHIC_DATA][PERSON_NAME] [PERS…" at bounding box center [729, 263] width 130 height 90
drag, startPoint x: 727, startPoint y: 252, endPoint x: 684, endPoint y: 237, distance: 45.5
click at [689, 240] on div "[PERSON_NAME] [PERSON_NAME] [PERSON_NAME] [DEMOGRAPHIC_DATA][PERSON_NAME] [PERS…" at bounding box center [729, 263] width 130 height 90
drag, startPoint x: 748, startPoint y: 254, endPoint x: 659, endPoint y: 234, distance: 91.4
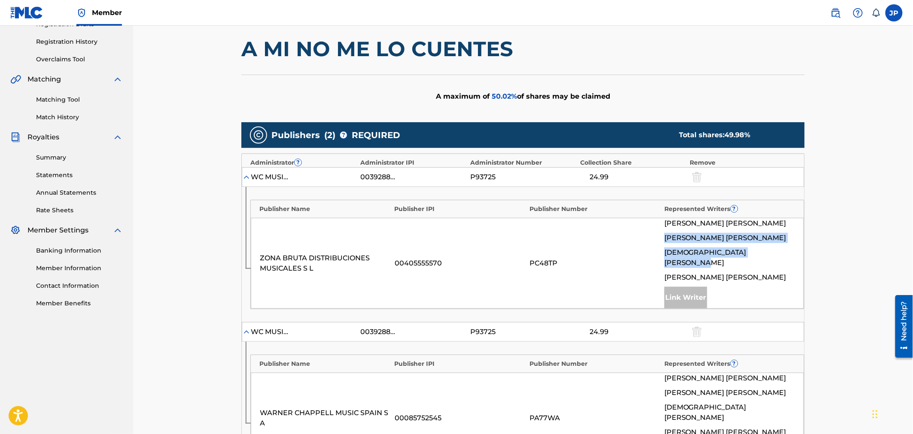
click at [659, 234] on div "ZONA BRUTA DISTRIBUCIONES MUSICALES S L 00405555570 PC48TP [PERSON_NAME] [PERSO…" at bounding box center [527, 263] width 553 height 91
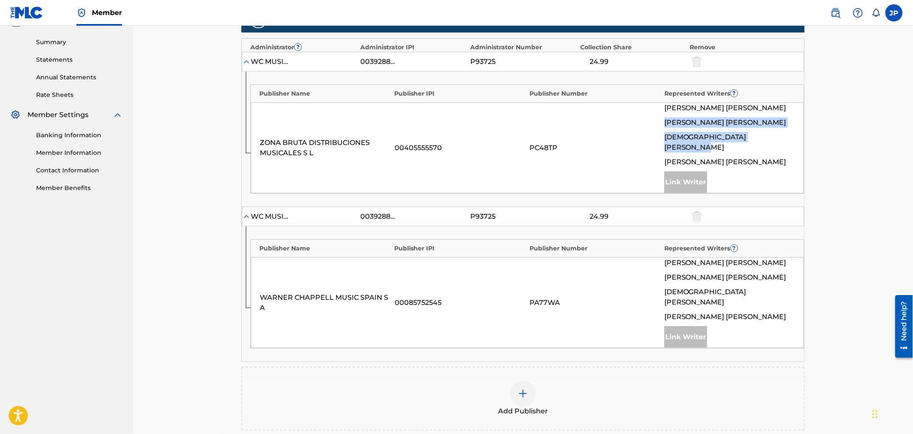
scroll to position [250, 0]
